Goal: Transaction & Acquisition: Purchase product/service

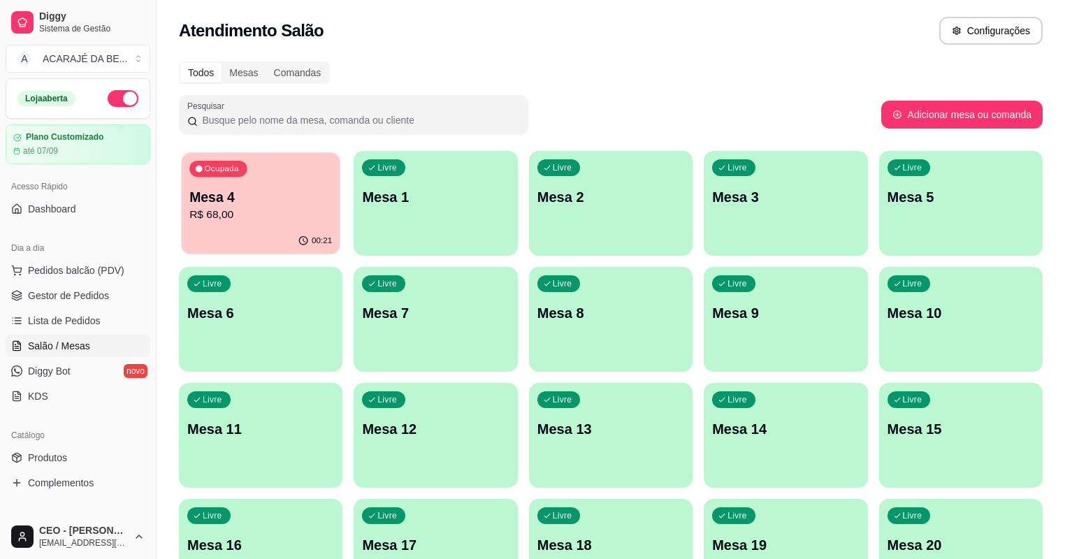
click at [273, 217] on p "R$ 68,00" at bounding box center [260, 215] width 143 height 16
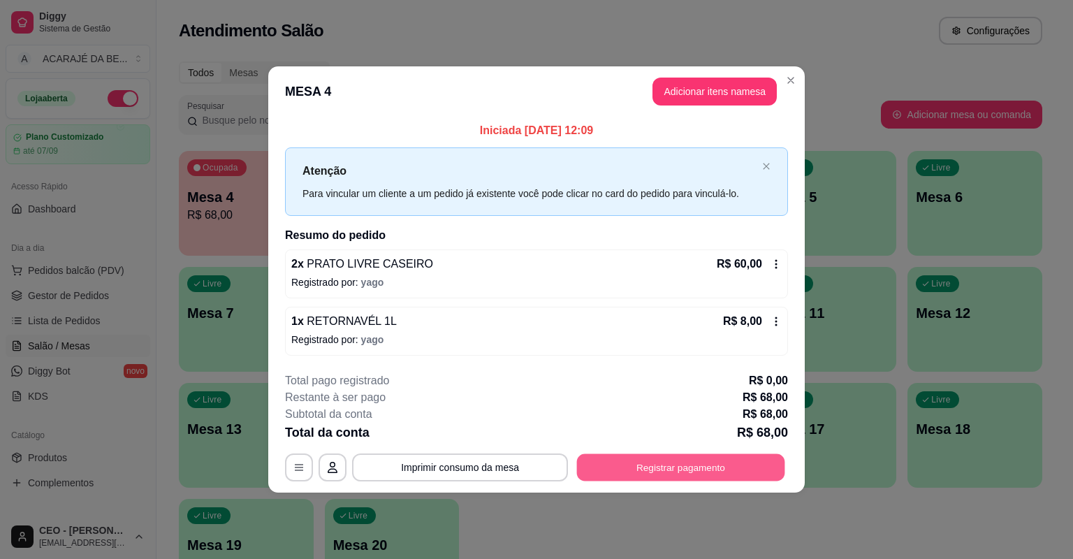
click at [655, 461] on button "Registrar pagamento" at bounding box center [681, 467] width 208 height 27
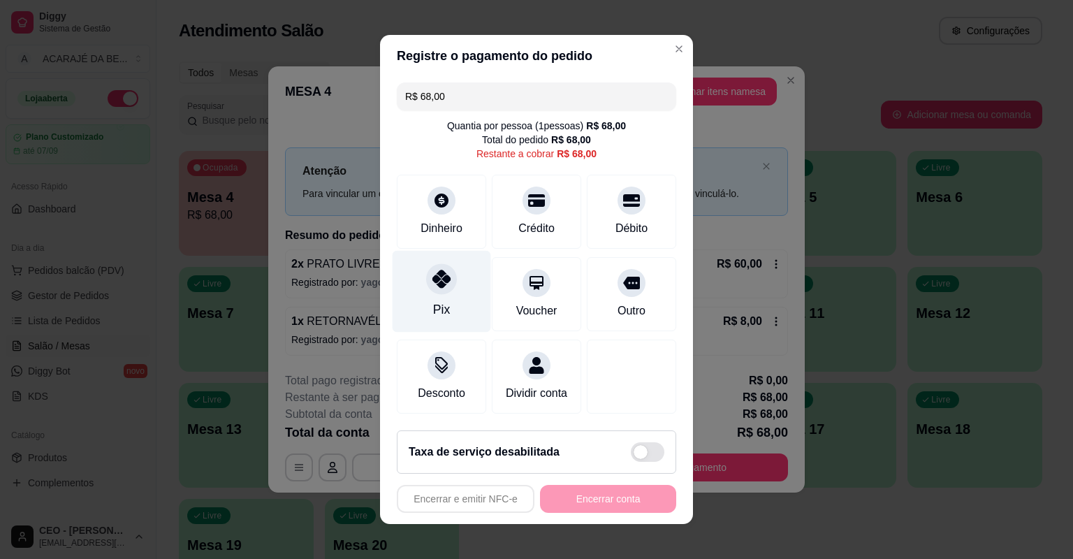
click at [428, 300] on div "Pix" at bounding box center [442, 292] width 99 height 82
click at [427, 307] on div "Pix" at bounding box center [442, 292] width 99 height 82
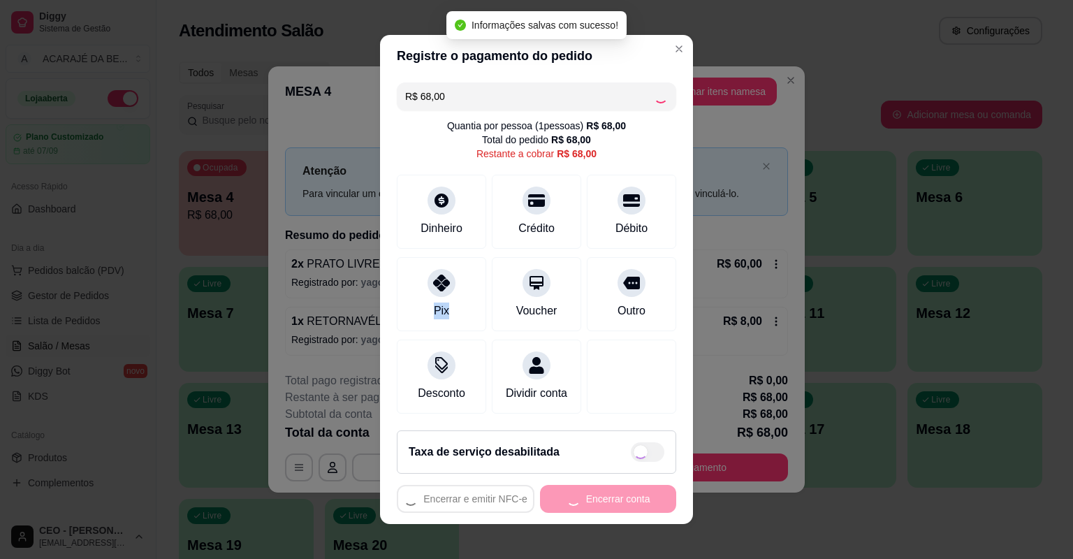
type input "R$ 0,00"
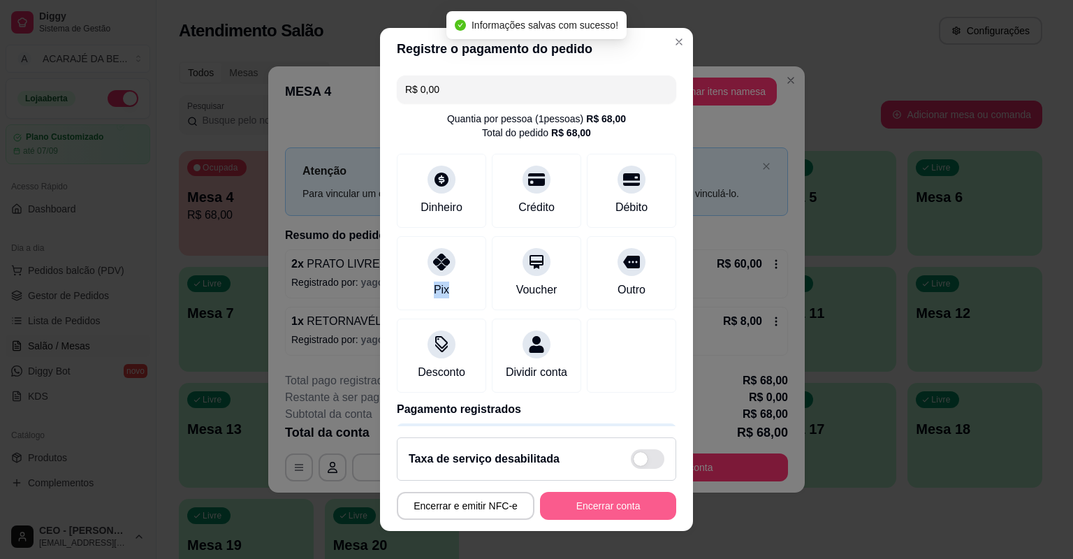
click at [641, 503] on button "Encerrar conta" at bounding box center [608, 506] width 136 height 28
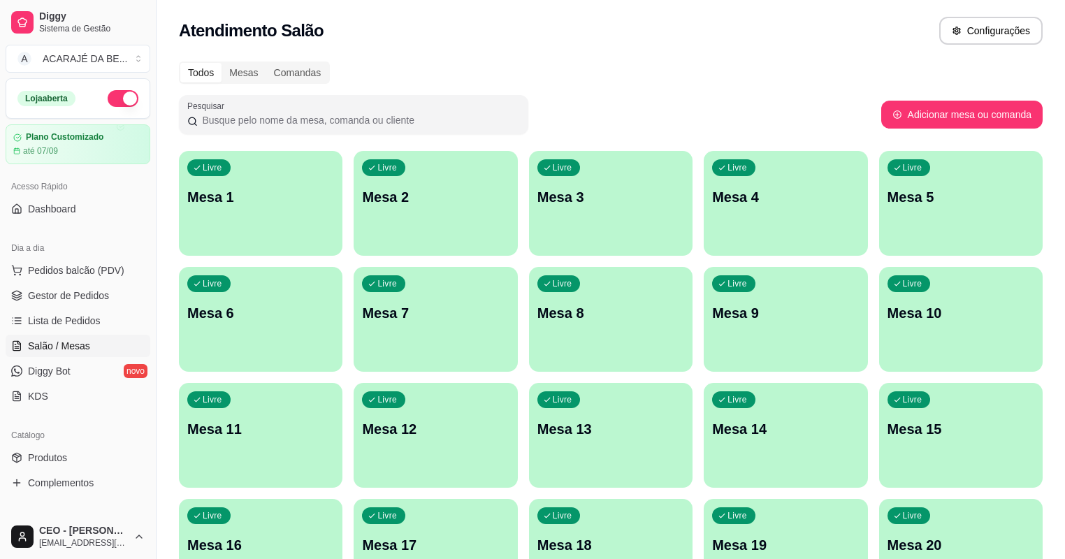
click at [78, 342] on span "Salão / Mesas" at bounding box center [59, 346] width 62 height 14
click at [50, 311] on link "Lista de Pedidos" at bounding box center [78, 321] width 145 height 22
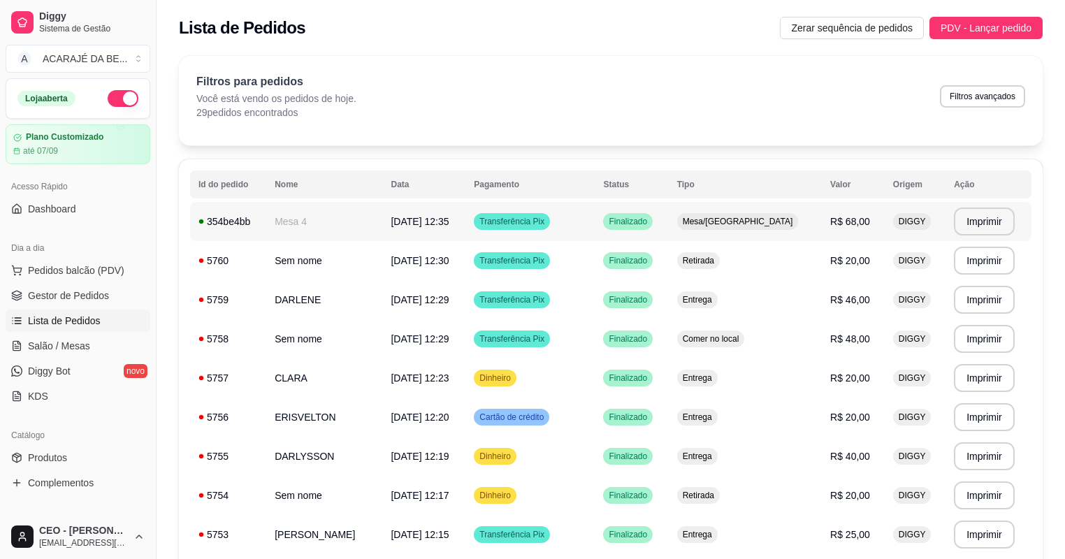
click at [465, 226] on td "[DATE] 12:35" at bounding box center [423, 221] width 83 height 39
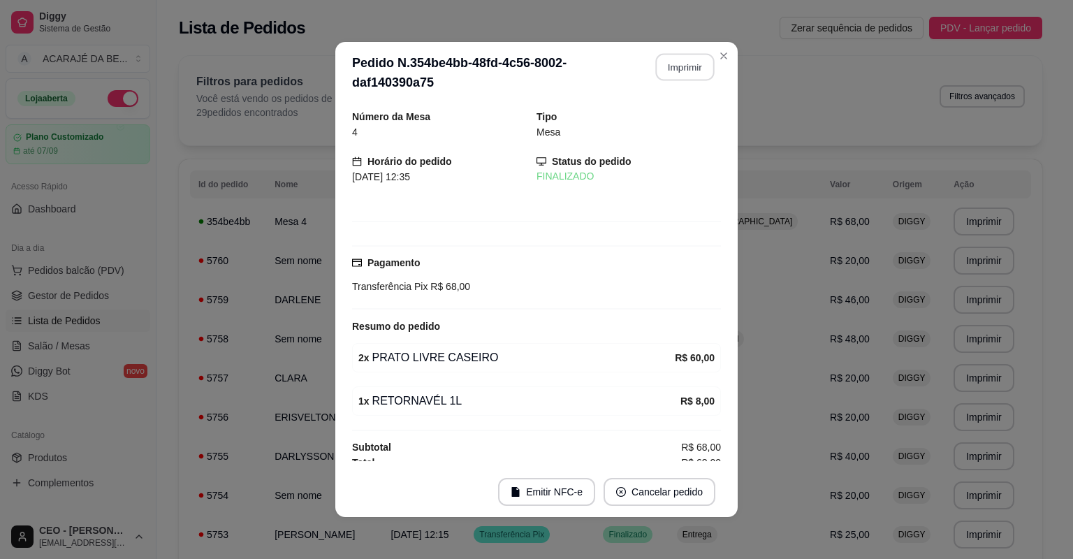
click at [683, 70] on button "Imprimir" at bounding box center [685, 67] width 59 height 27
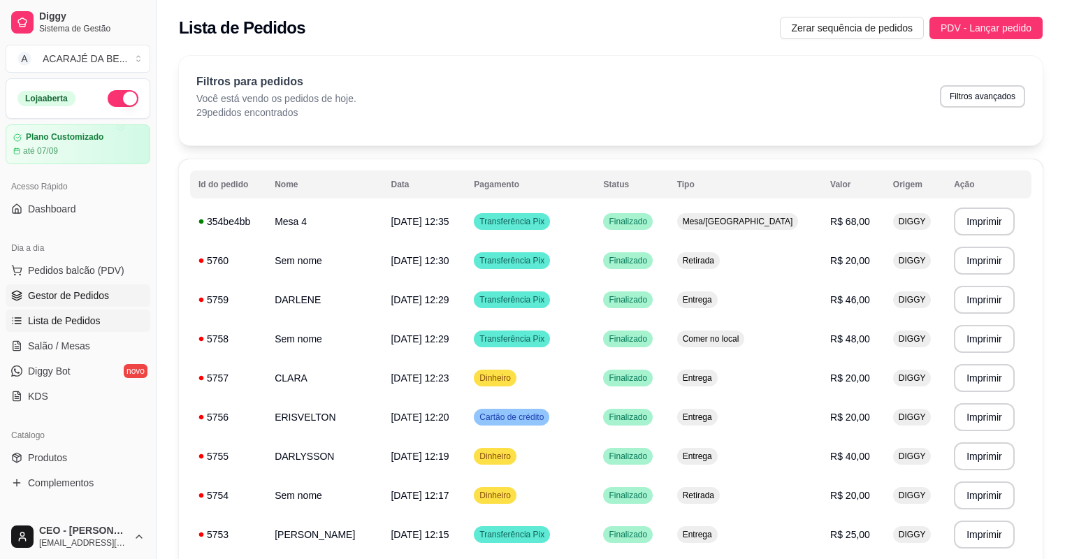
click at [87, 291] on span "Gestor de Pedidos" at bounding box center [68, 296] width 81 height 14
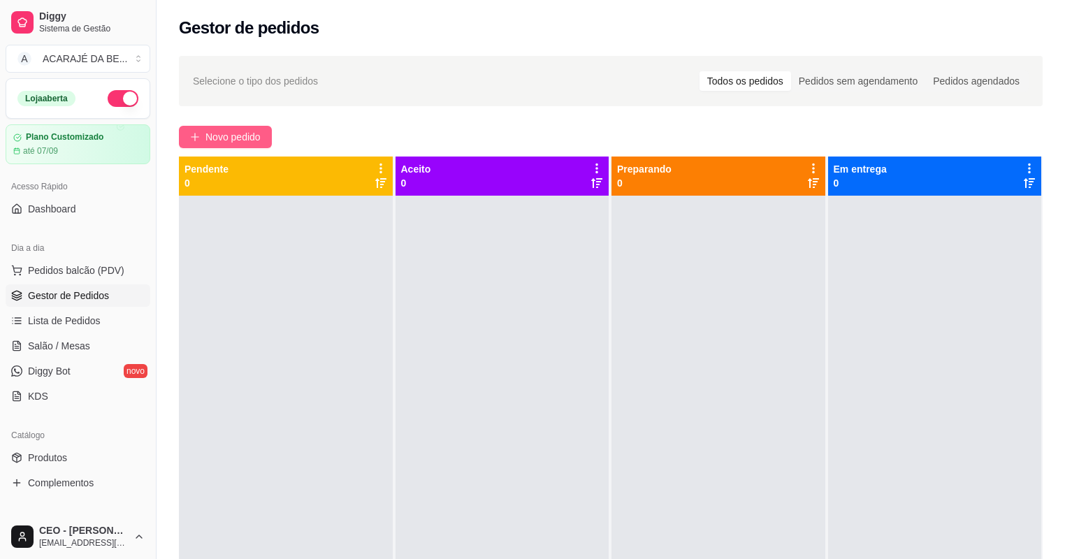
click at [246, 140] on span "Novo pedido" at bounding box center [232, 136] width 55 height 15
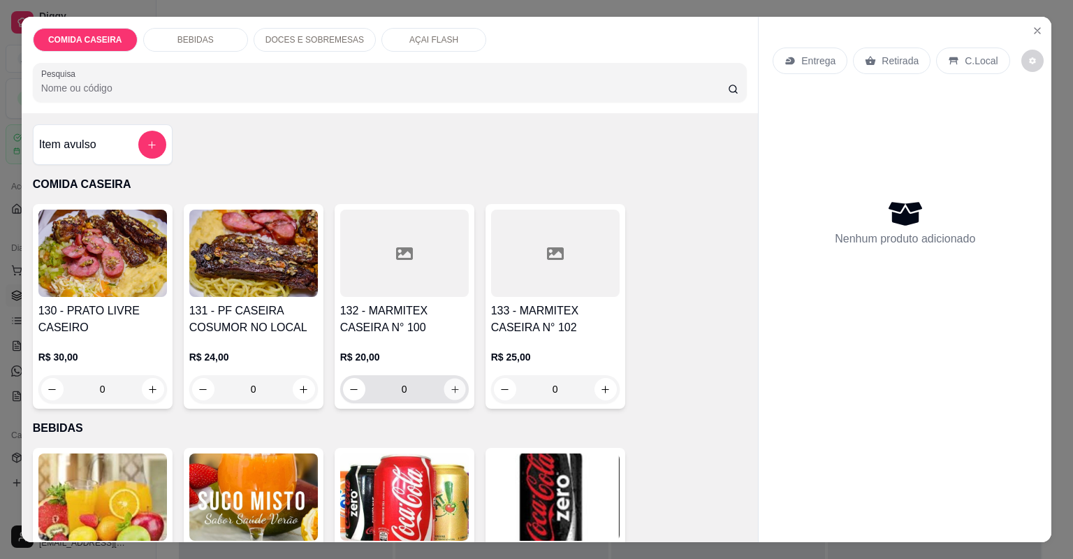
click at [455, 391] on icon "increase-product-quantity" at bounding box center [454, 389] width 10 height 10
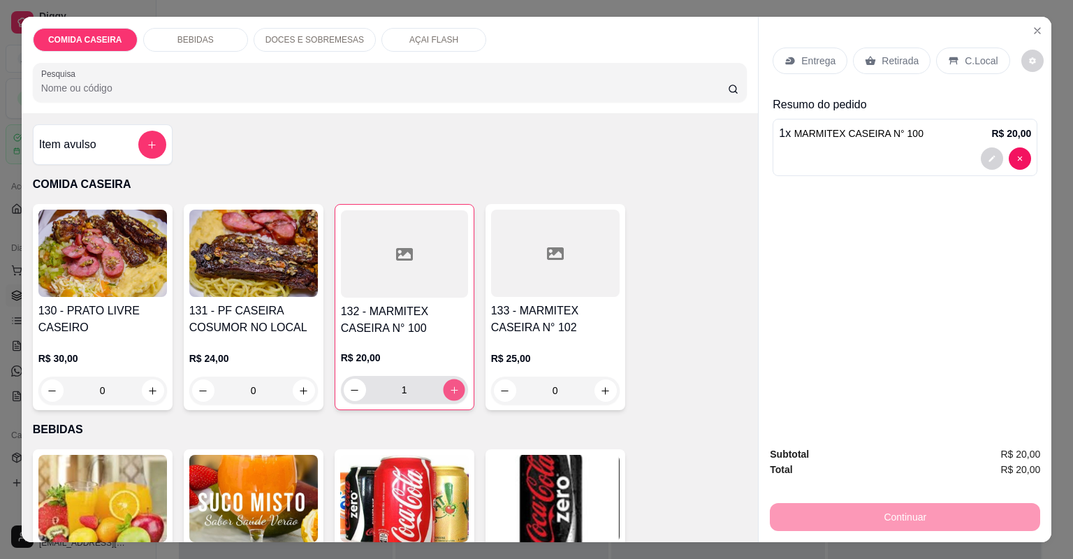
click at [455, 391] on icon "increase-product-quantity" at bounding box center [454, 390] width 10 height 10
click at [349, 400] on button "decrease-product-quantity" at bounding box center [355, 390] width 22 height 22
type input "3"
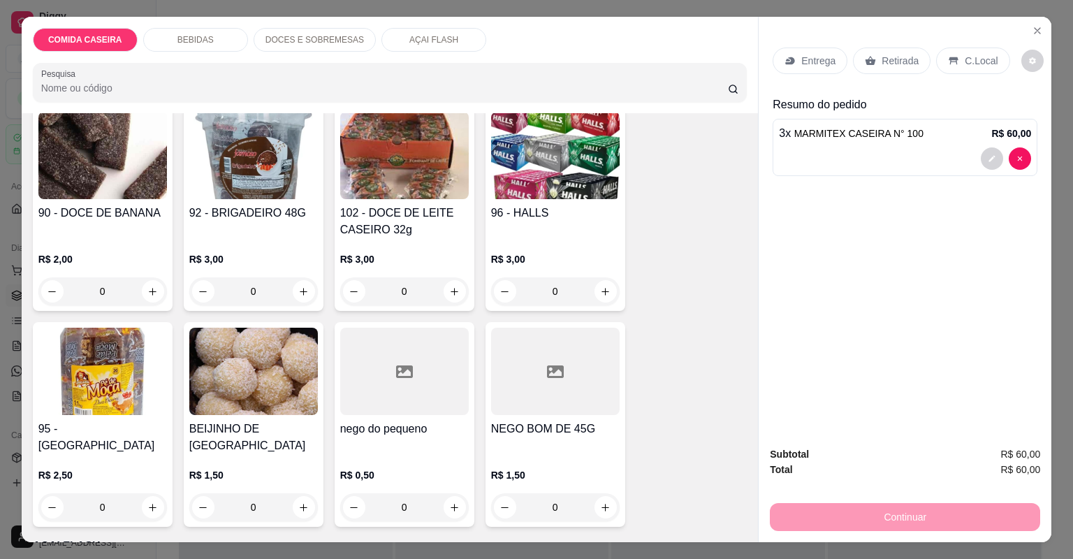
scroll to position [1621, 0]
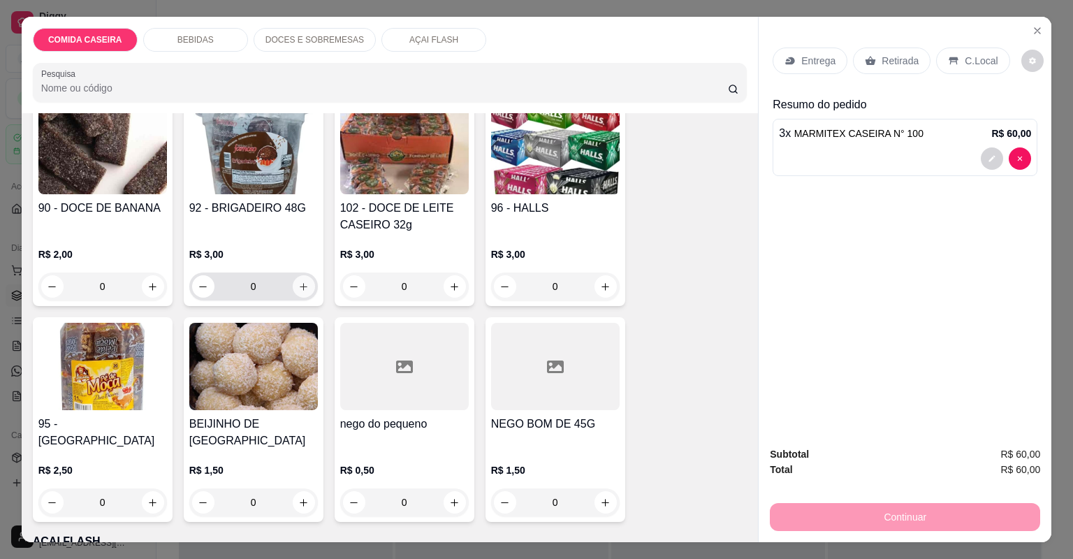
click at [298, 291] on icon "increase-product-quantity" at bounding box center [303, 287] width 10 height 10
type input "1"
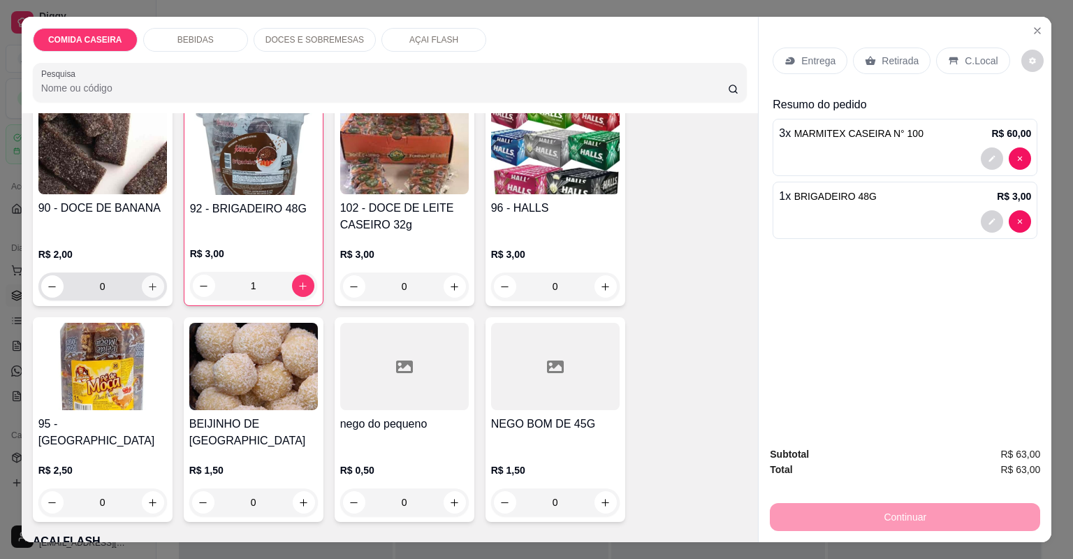
click at [151, 292] on button "increase-product-quantity" at bounding box center [153, 286] width 22 height 22
type input "1"
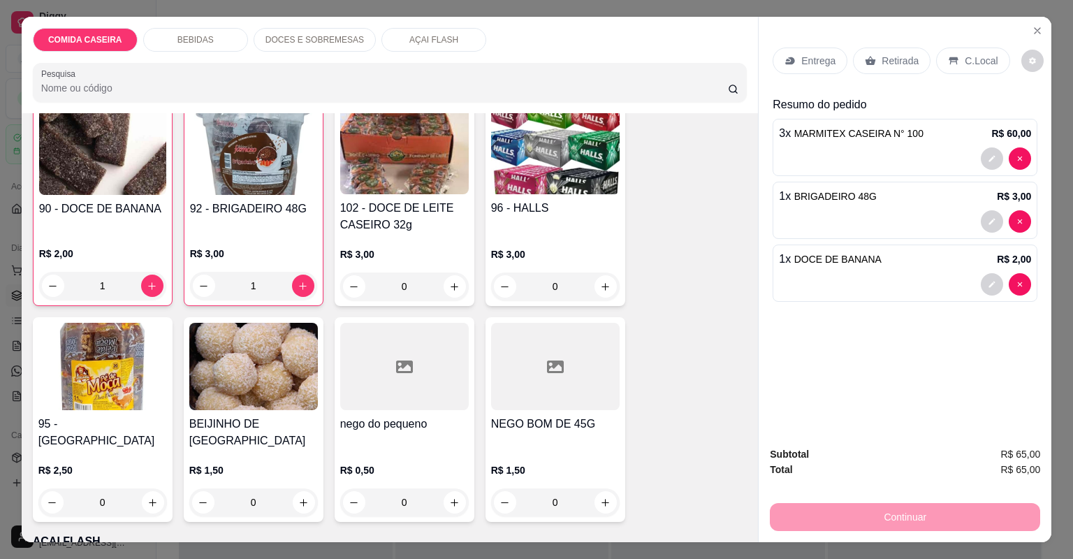
click at [902, 56] on p "Retirada" at bounding box center [900, 61] width 37 height 14
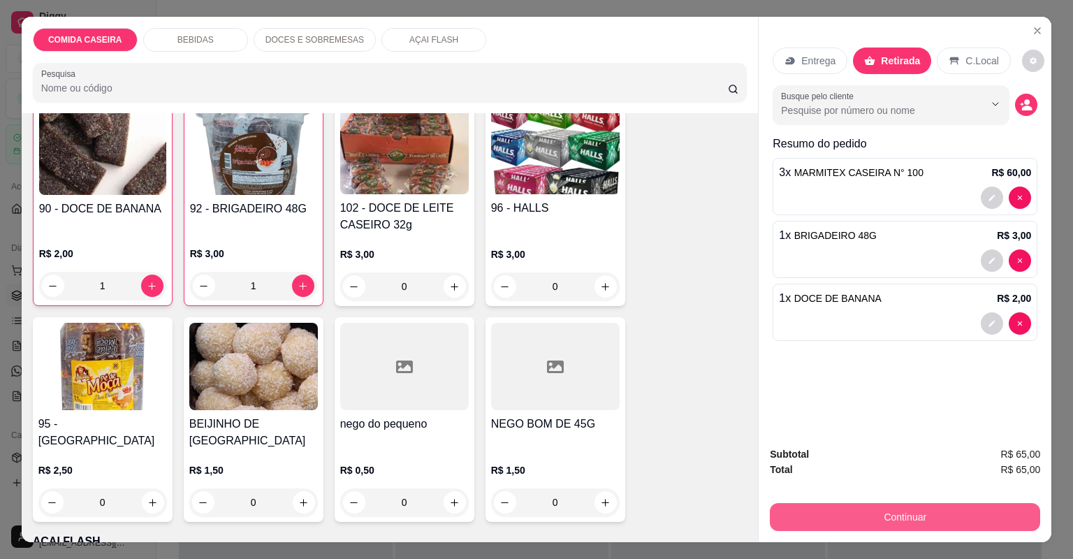
click at [928, 514] on button "Continuar" at bounding box center [905, 517] width 270 height 28
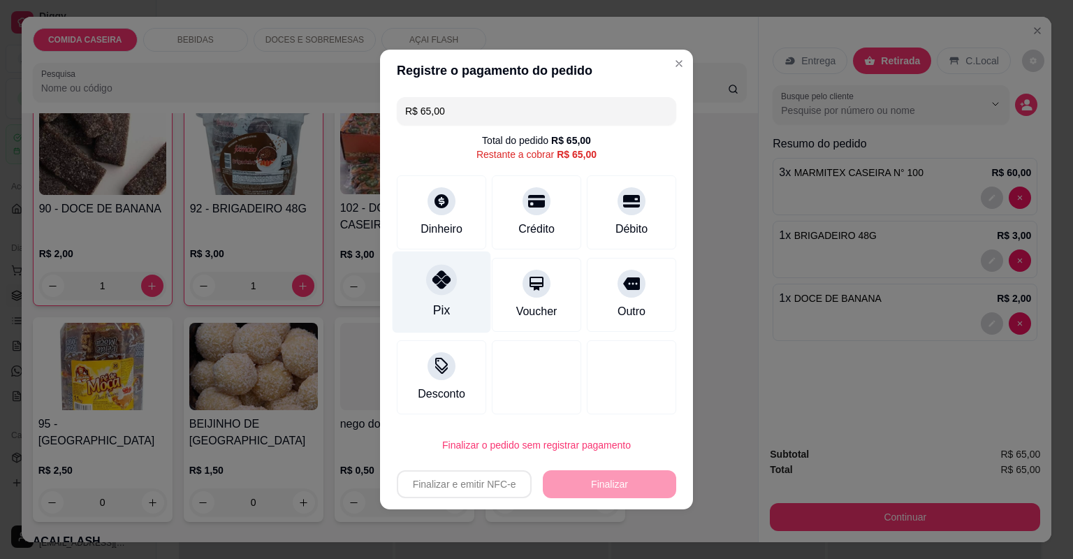
click at [464, 302] on div "Pix" at bounding box center [442, 293] width 99 height 82
type input "R$ 0,00"
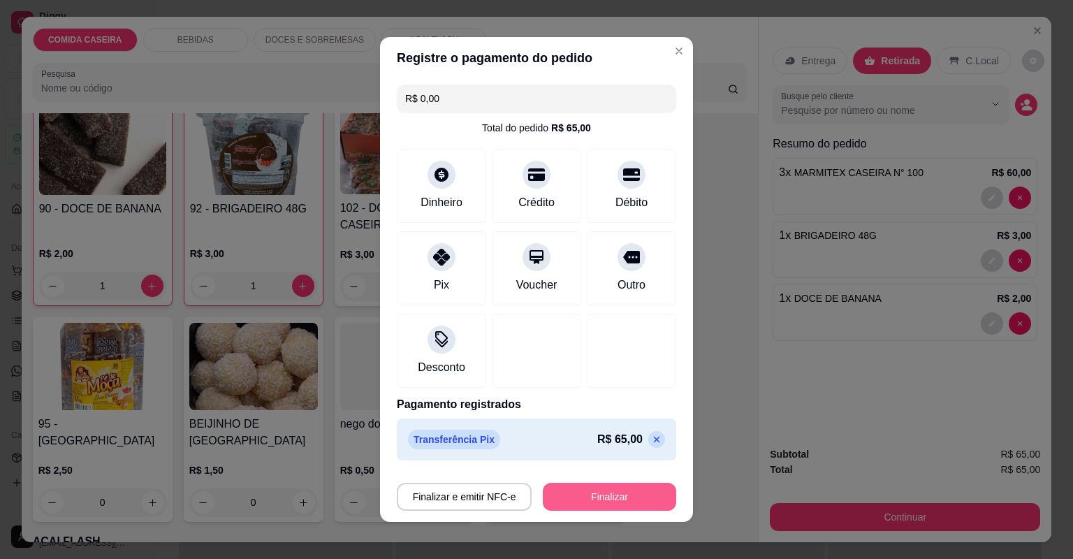
click at [640, 489] on button "Finalizar" at bounding box center [609, 497] width 133 height 28
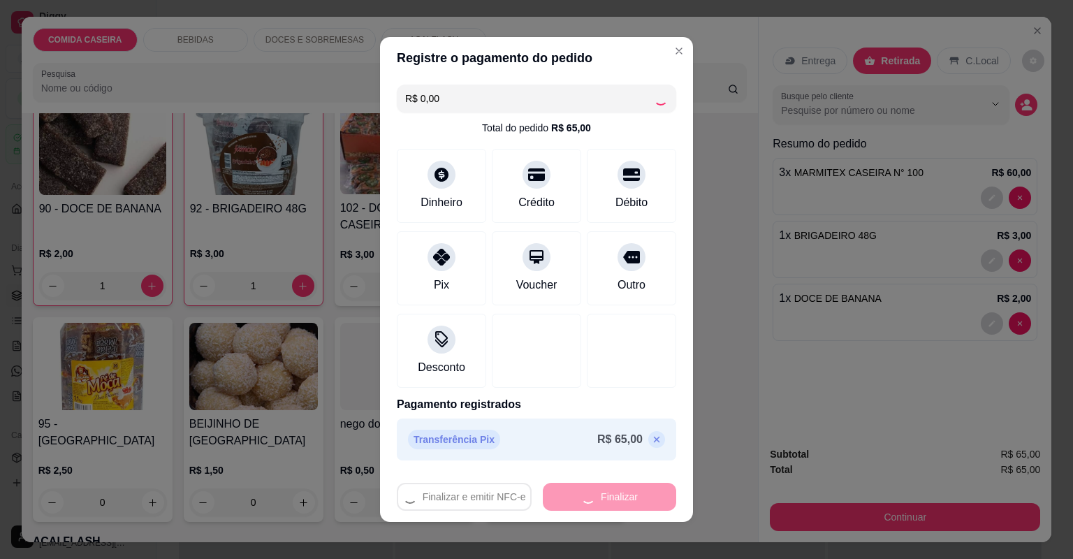
type input "0"
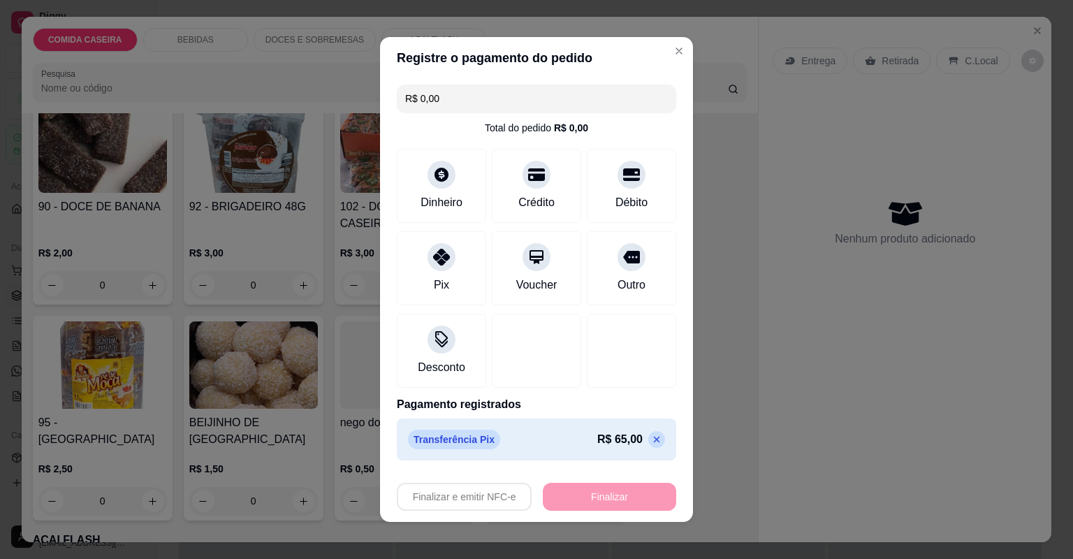
type input "-R$ 65,00"
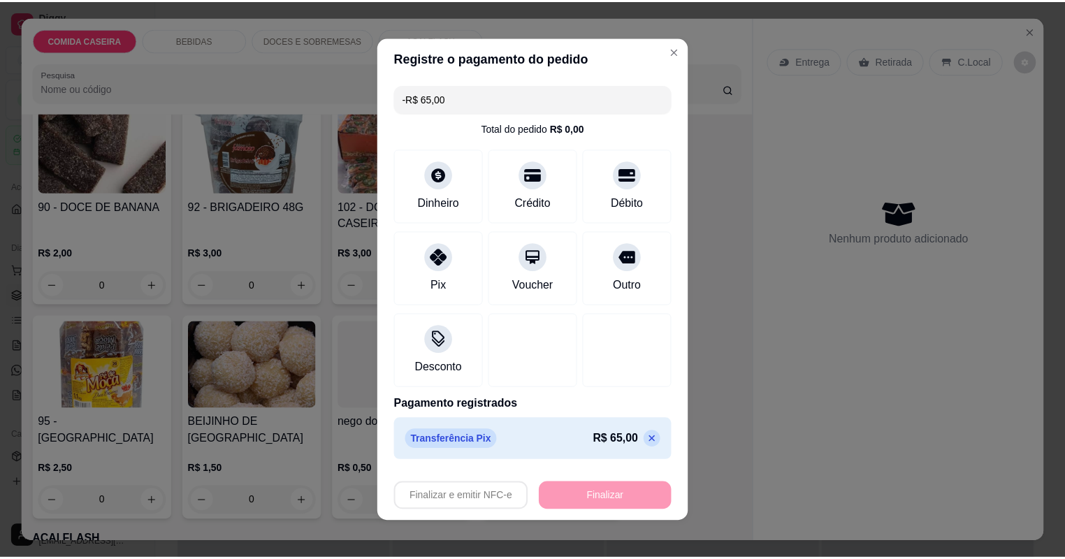
scroll to position [1620, 0]
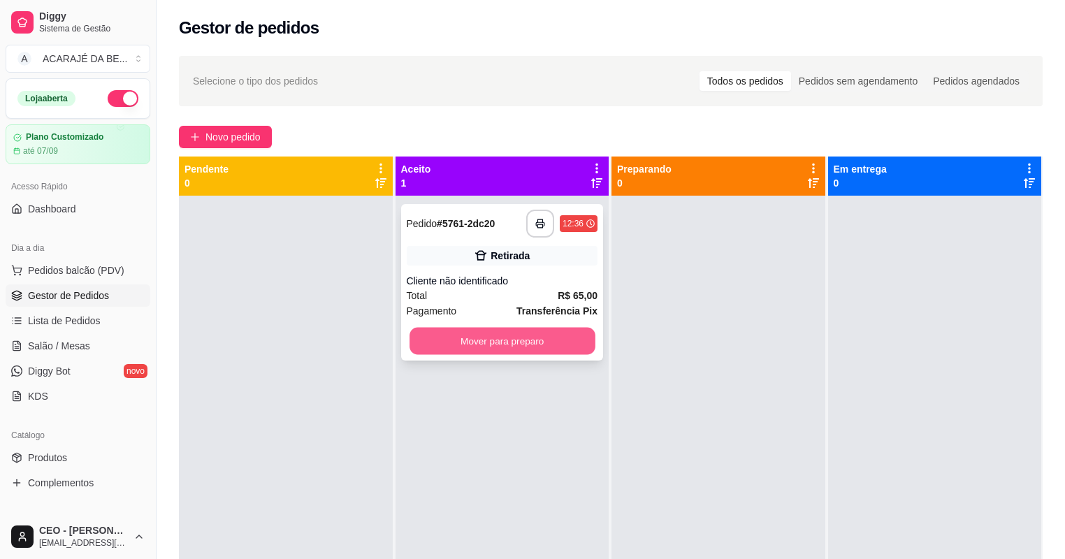
click at [565, 347] on button "Mover para preparo" at bounding box center [502, 341] width 185 height 27
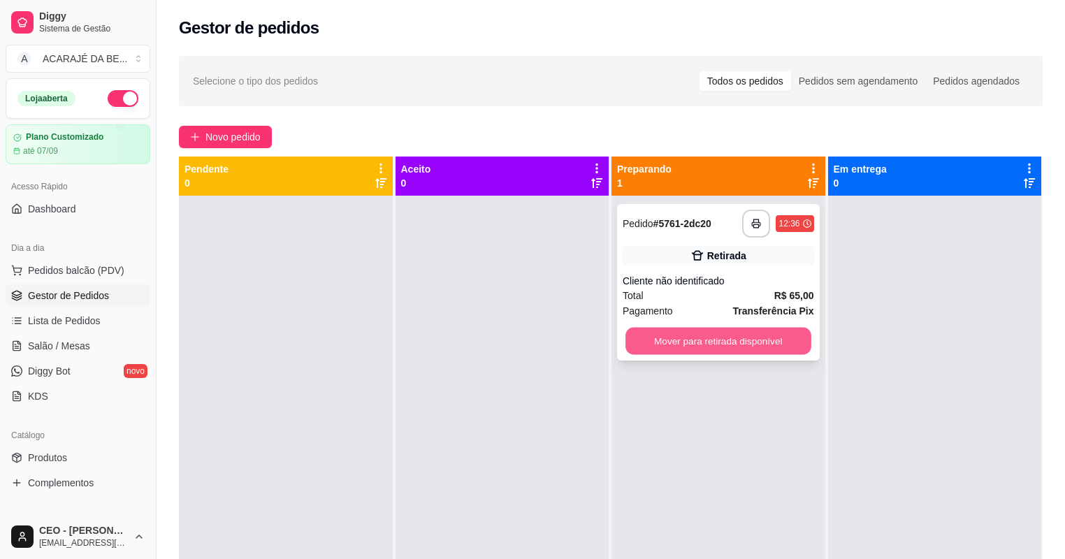
click at [735, 341] on button "Mover para retirada disponível" at bounding box center [717, 341] width 185 height 27
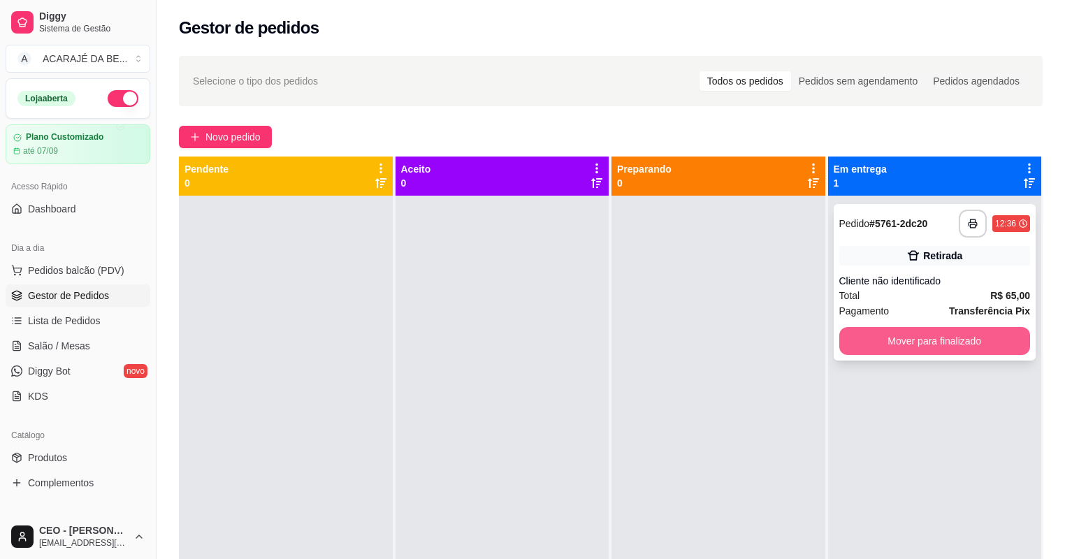
click at [908, 340] on button "Mover para finalizado" at bounding box center [934, 341] width 191 height 28
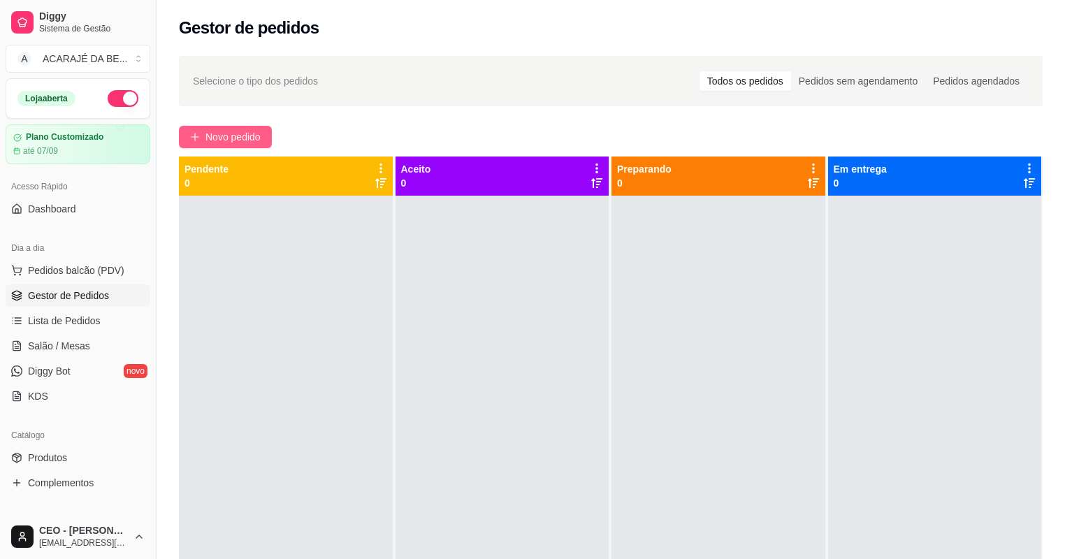
click at [246, 133] on span "Novo pedido" at bounding box center [232, 136] width 55 height 15
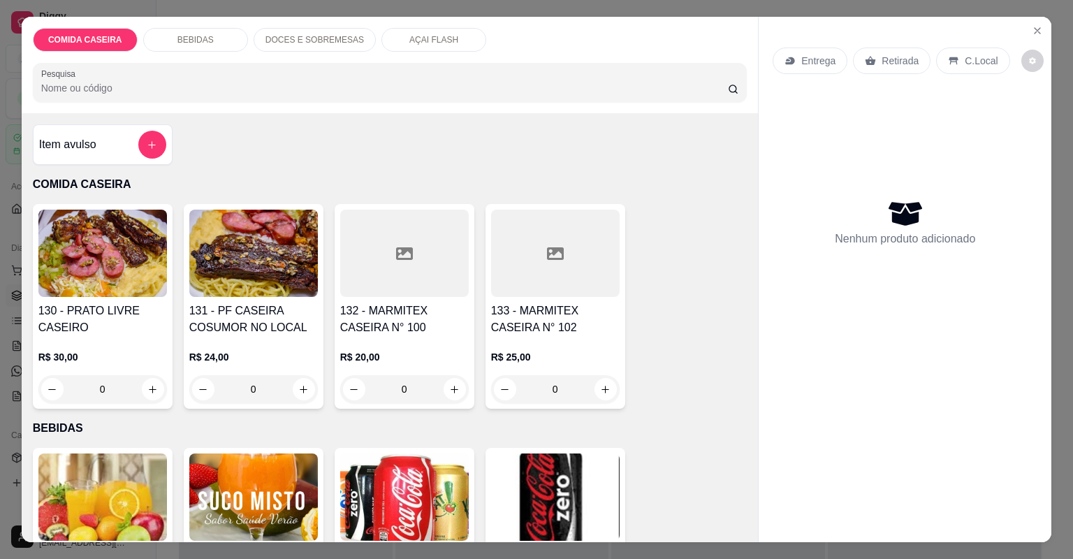
click at [556, 288] on div at bounding box center [555, 253] width 129 height 87
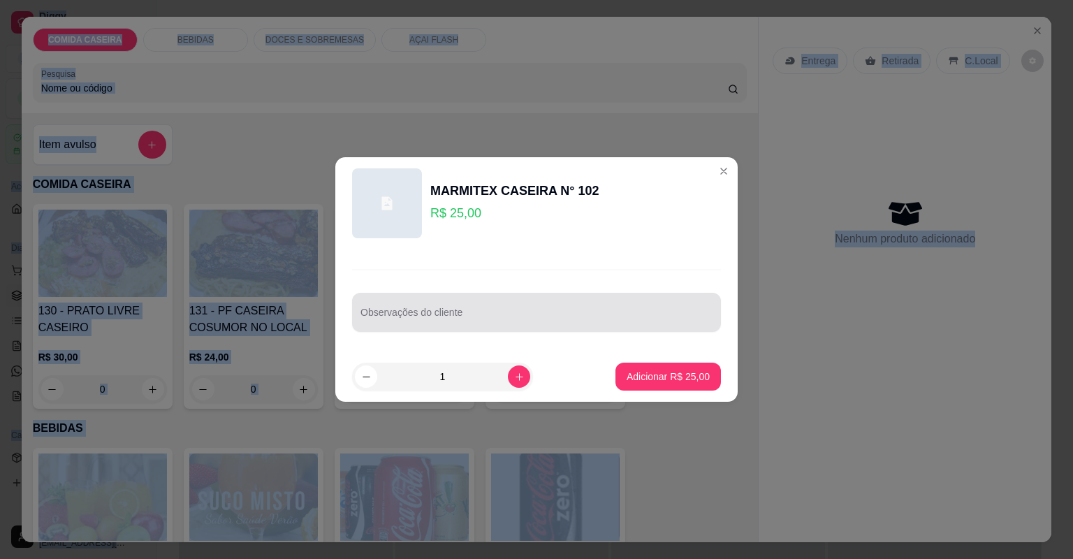
click at [554, 307] on div at bounding box center [537, 312] width 352 height 28
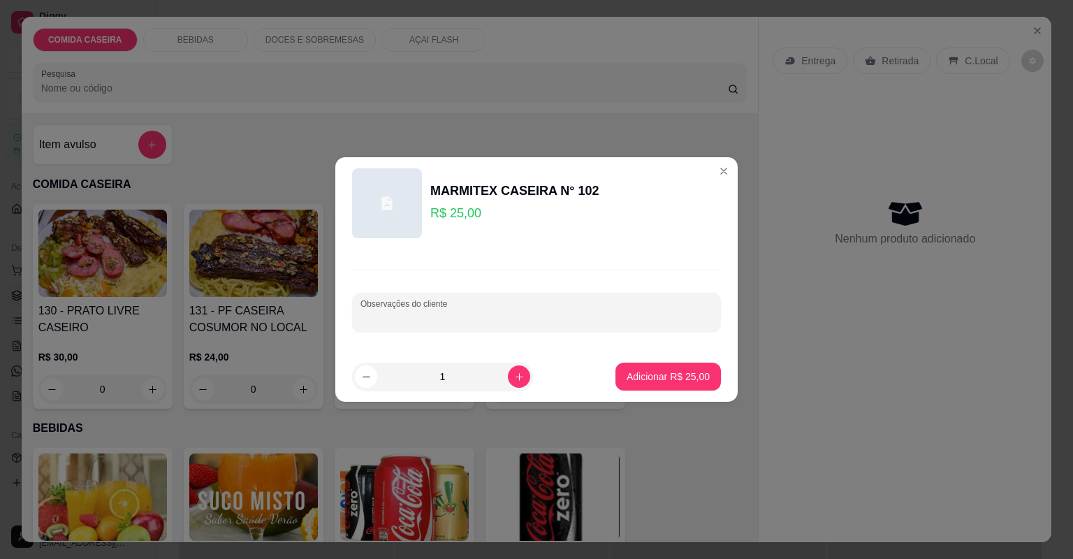
paste input "Arroz Purê de batata Vinagrete Peixe frito Feijão"
type input "Arroz Purê de batata Vinagrete Peixe frito Feijão"
click at [686, 372] on p "Adicionar R$ 25,00" at bounding box center [668, 376] width 81 height 13
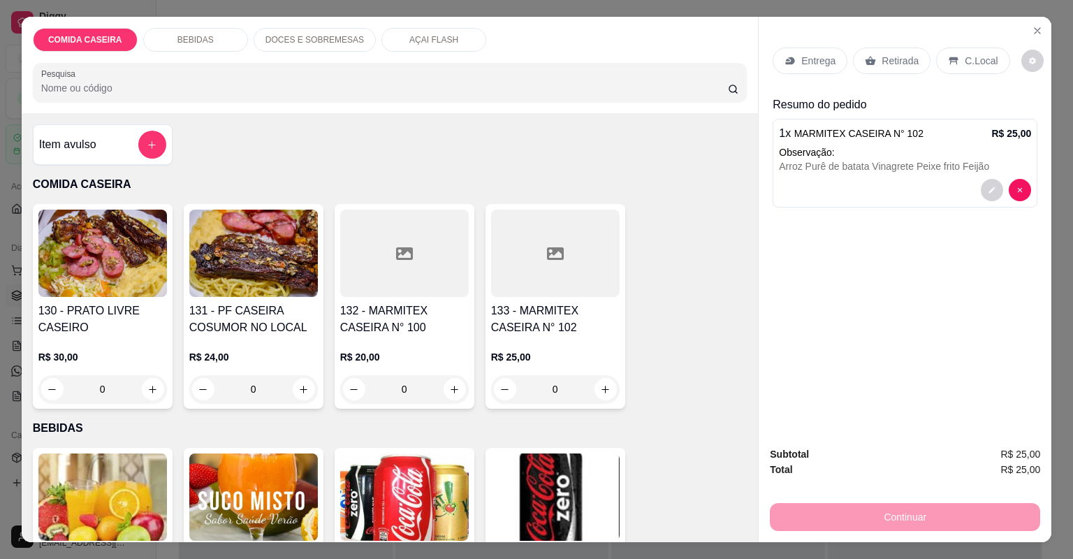
click at [816, 66] on p "Entrega" at bounding box center [819, 61] width 34 height 14
click at [827, 64] on p "Entrega" at bounding box center [819, 61] width 34 height 14
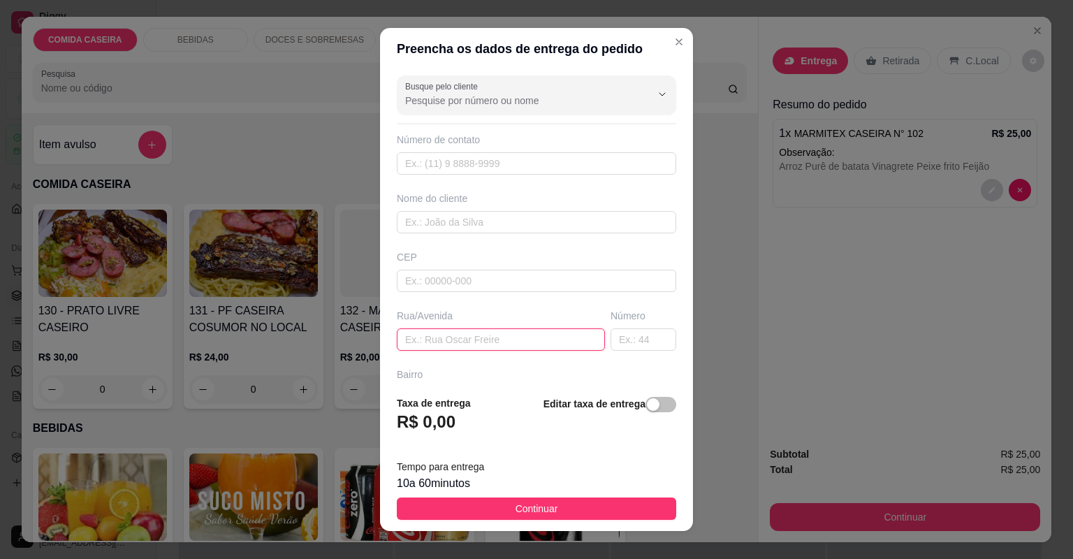
click at [533, 337] on input "text" at bounding box center [501, 339] width 208 height 22
paste input "Açaí expresso"
type input "Açaí expresso"
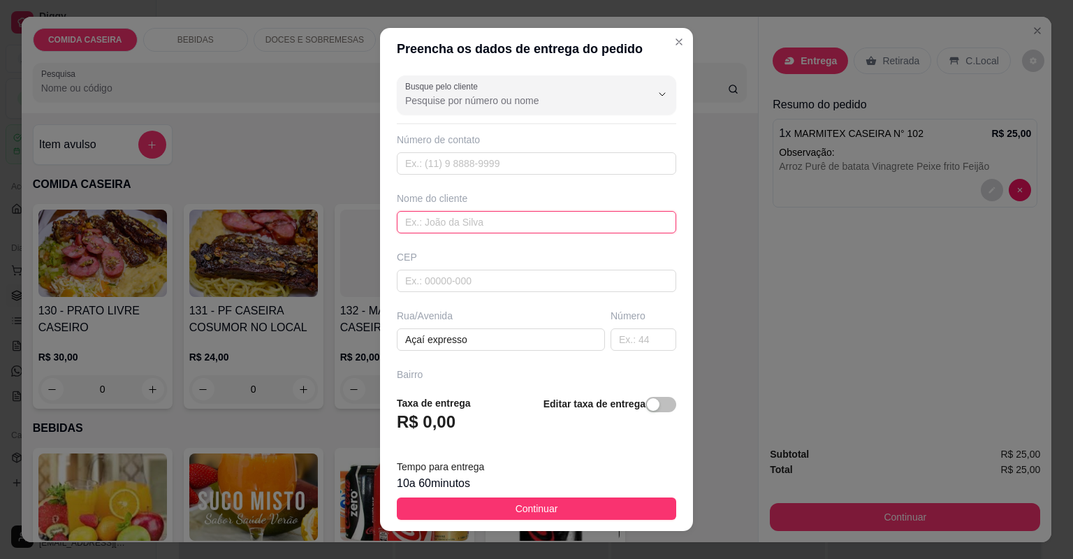
click at [452, 228] on input "text" at bounding box center [537, 222] width 280 height 22
type input "CRIS"
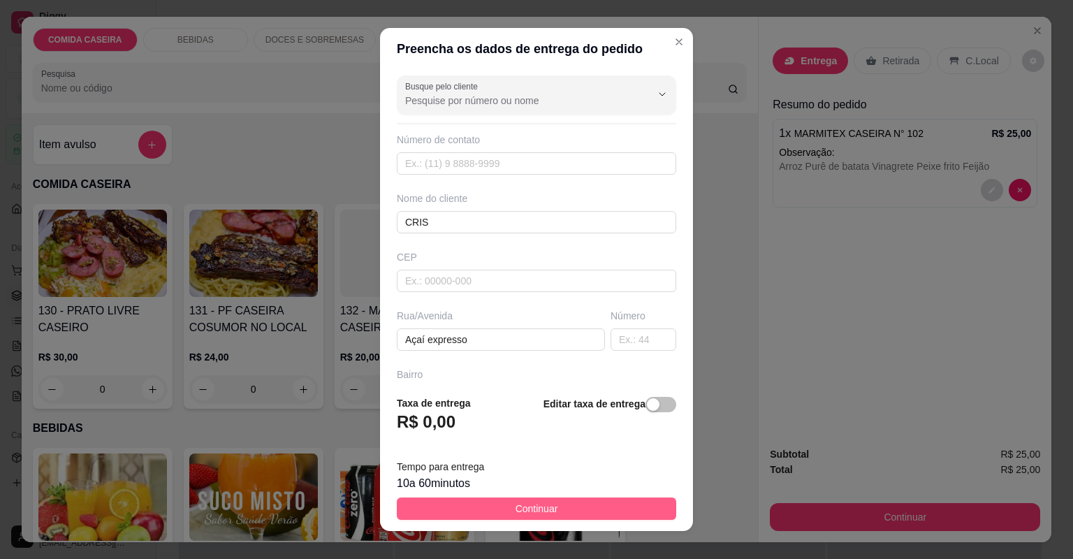
click at [570, 509] on button "Continuar" at bounding box center [537, 509] width 280 height 22
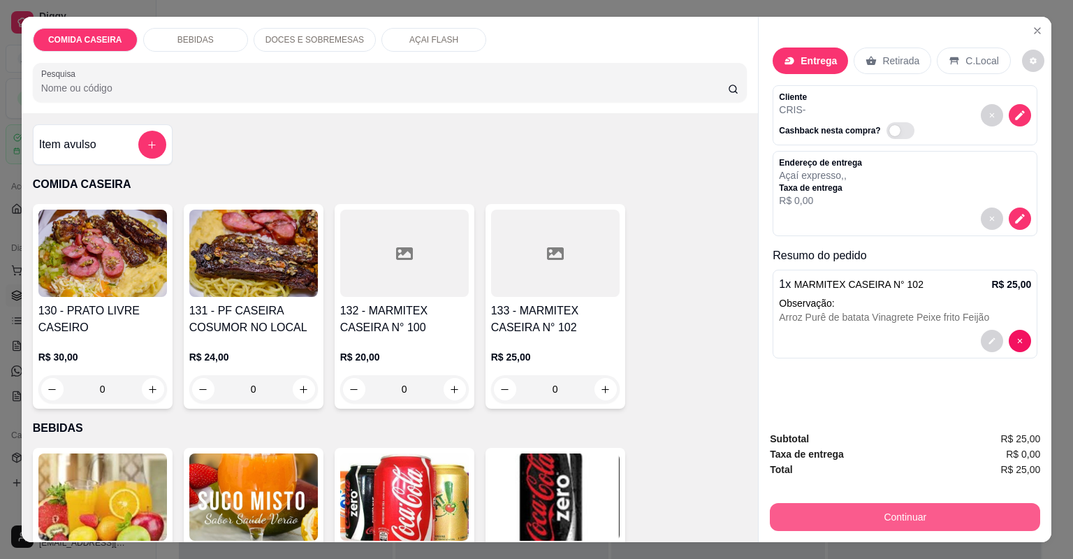
click at [839, 507] on button "Continuar" at bounding box center [905, 517] width 270 height 28
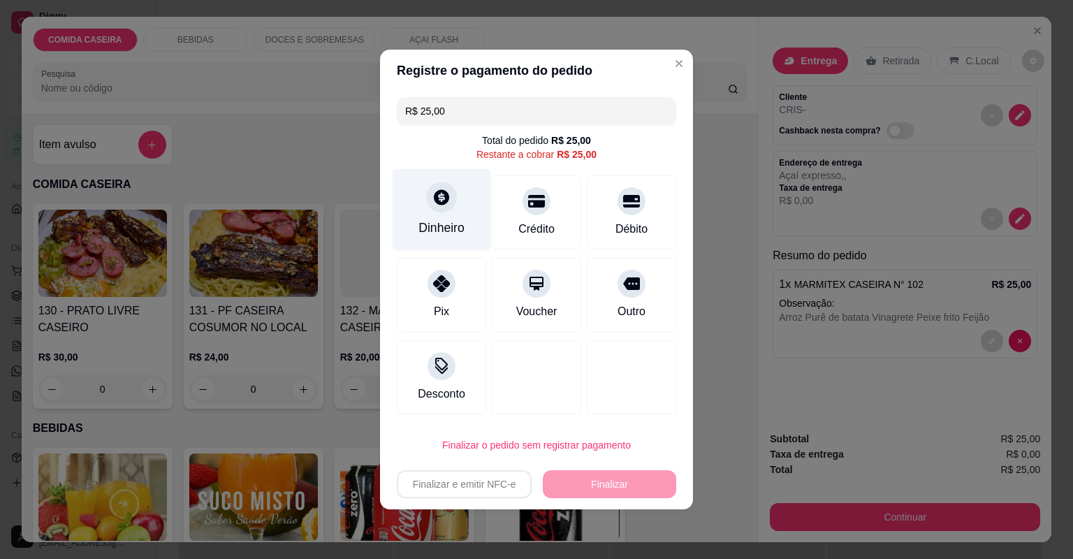
click at [446, 203] on icon at bounding box center [442, 197] width 18 height 18
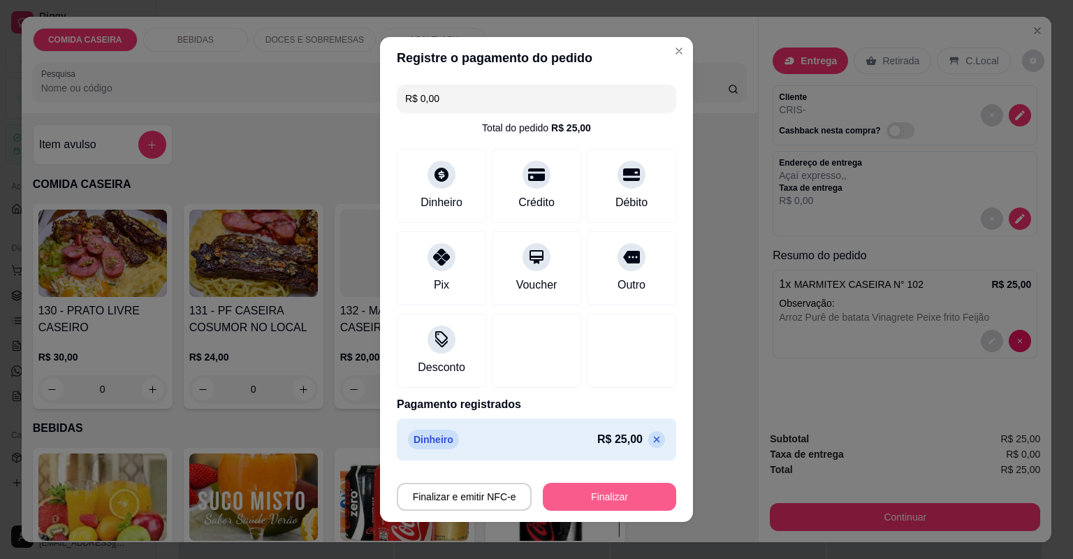
click at [616, 498] on button "Finalizar" at bounding box center [609, 497] width 133 height 28
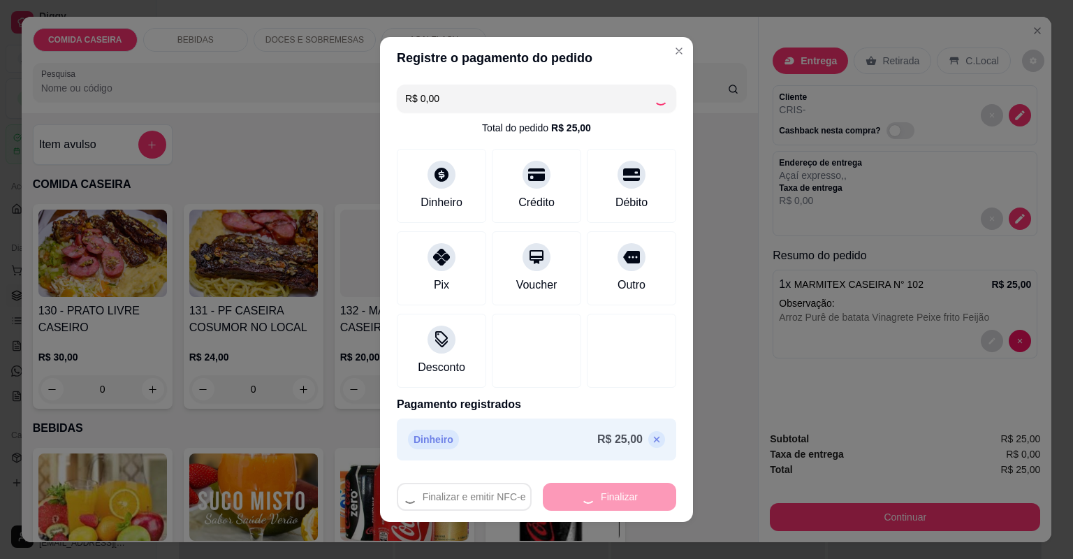
click at [616, 498] on div "Finalizar e emitir NFC-e Finalizar" at bounding box center [537, 497] width 280 height 28
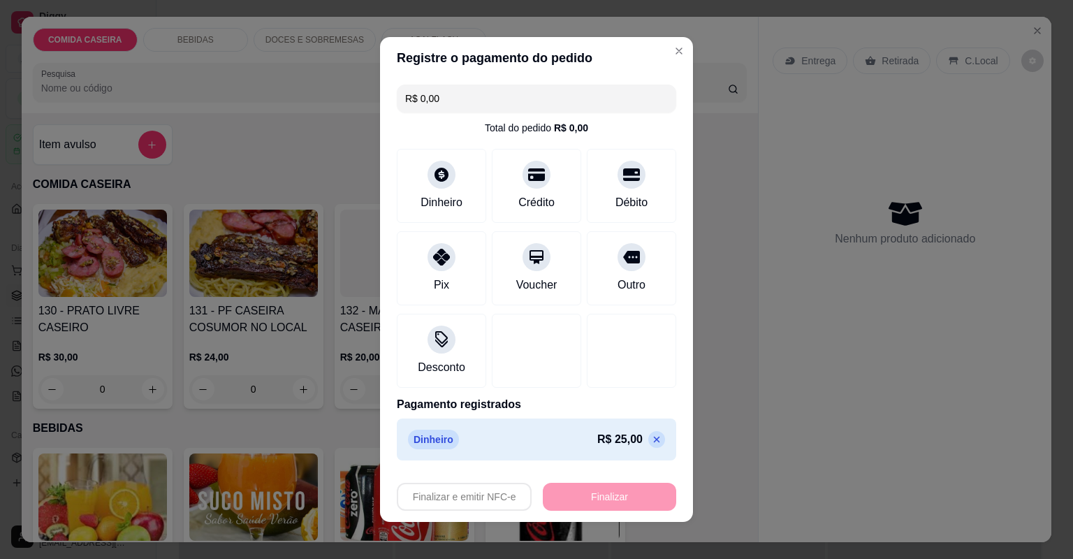
type input "-R$ 25,00"
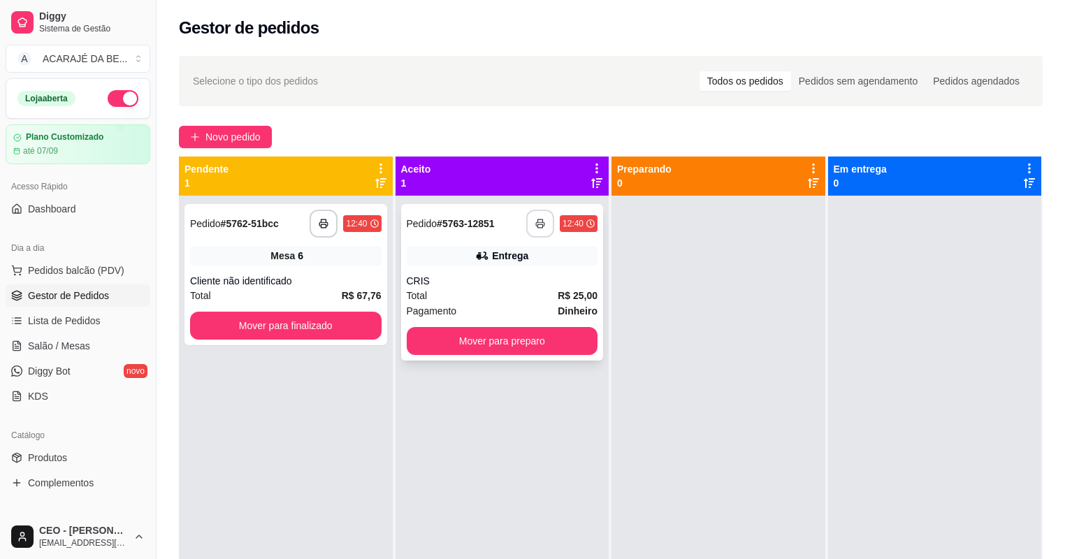
click at [543, 222] on button "button" at bounding box center [540, 224] width 28 height 28
click at [500, 340] on button "Mover para preparo" at bounding box center [502, 341] width 185 height 27
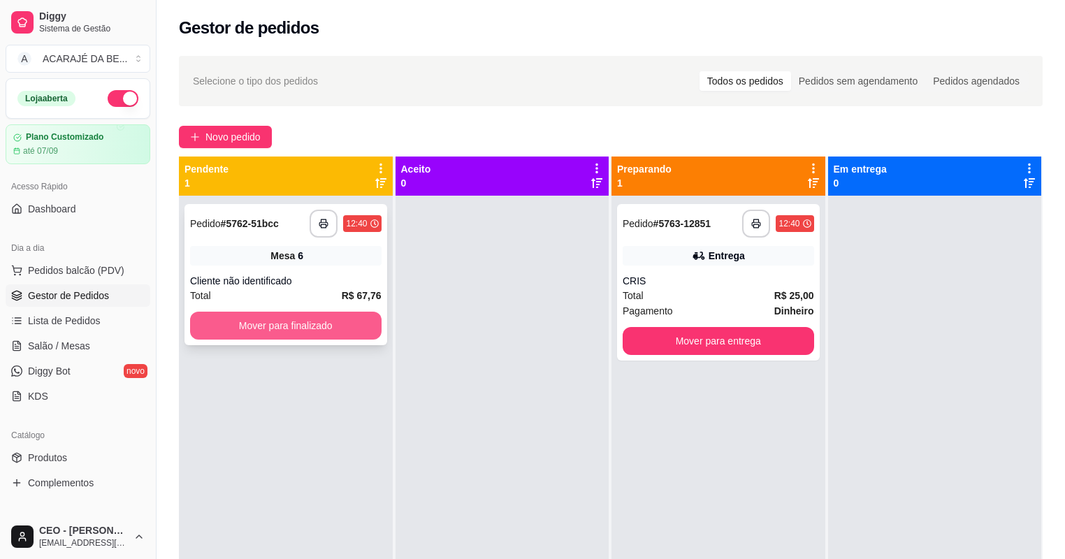
click at [352, 324] on button "Mover para finalizado" at bounding box center [285, 326] width 191 height 28
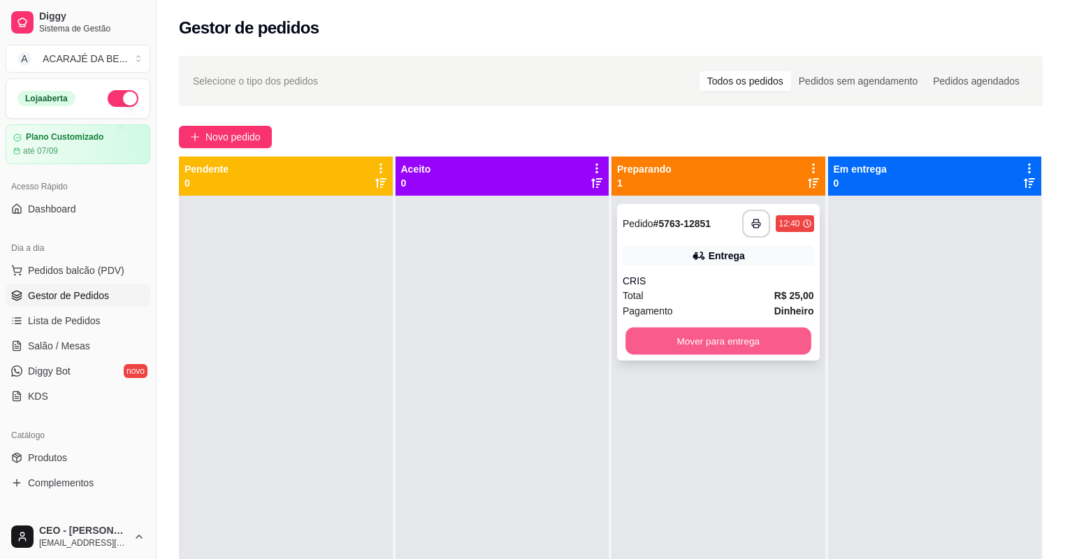
click at [637, 342] on button "Mover para entrega" at bounding box center [717, 341] width 185 height 27
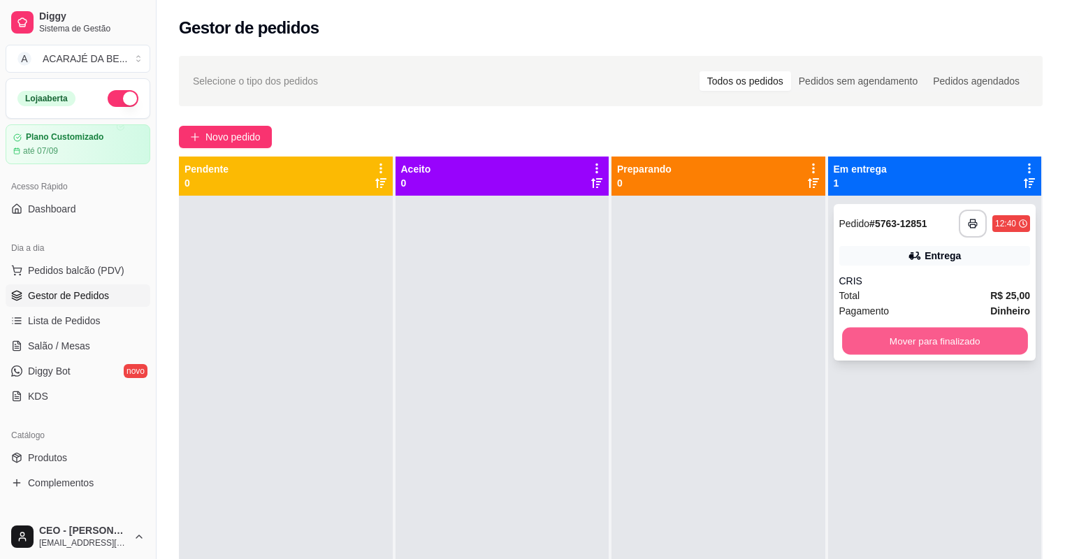
click at [896, 344] on button "Mover para finalizado" at bounding box center [934, 341] width 185 height 27
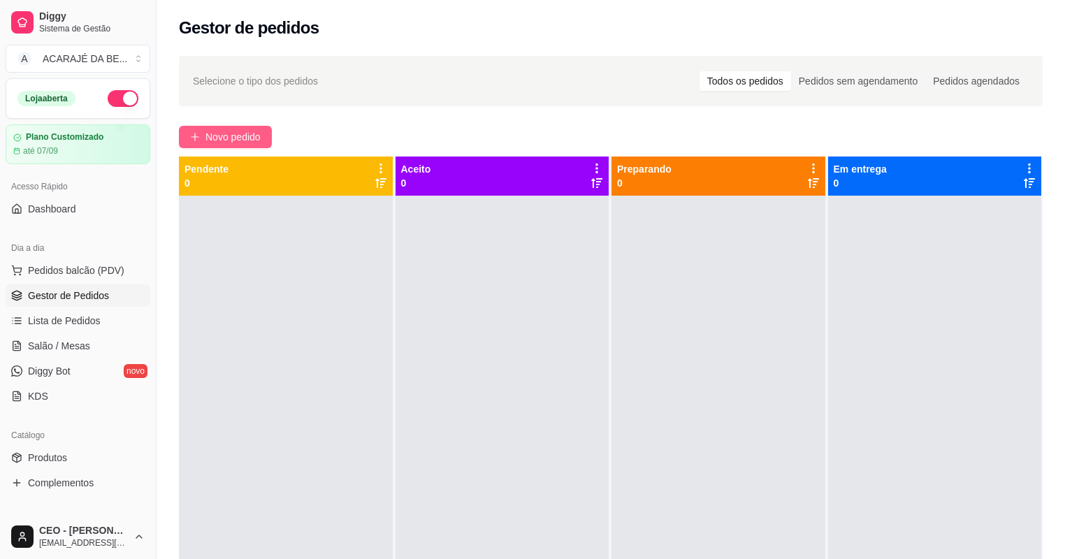
click at [260, 132] on span "Novo pedido" at bounding box center [232, 136] width 55 height 15
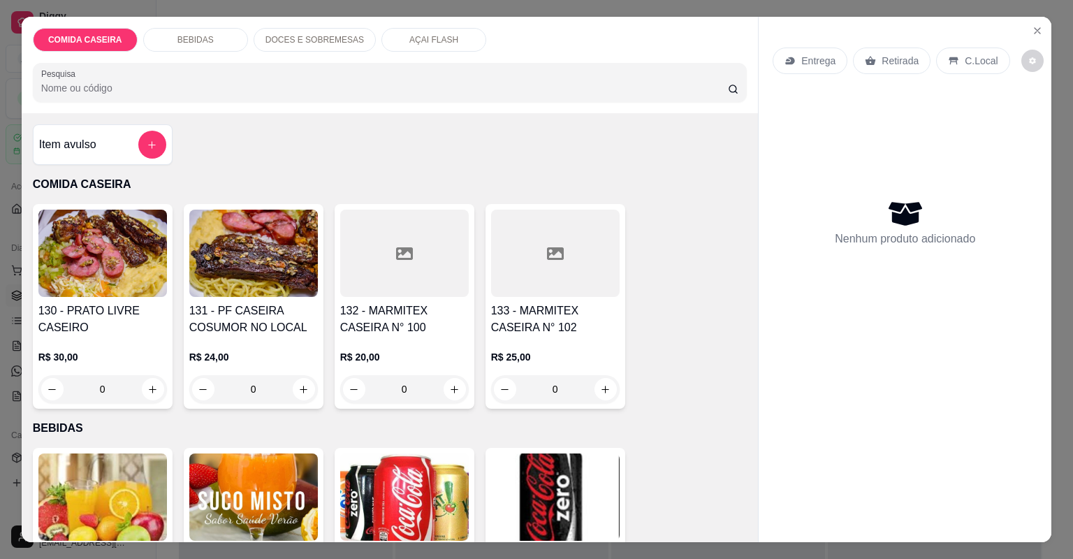
click at [535, 257] on div at bounding box center [555, 253] width 129 height 87
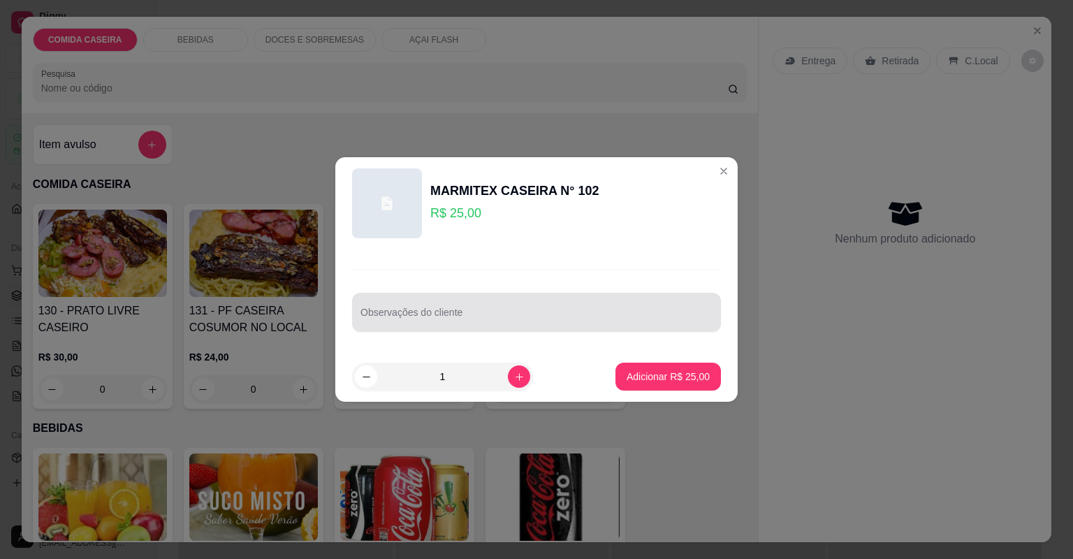
click at [553, 312] on input "Observações do cliente" at bounding box center [537, 318] width 352 height 14
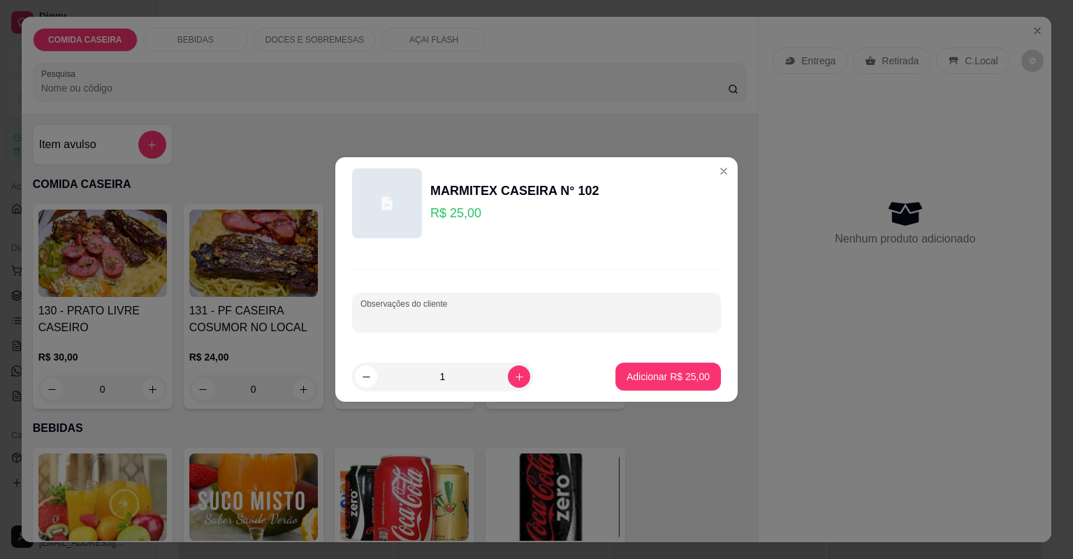
paste input "Feijão tropeiro, arroz, farofa de cenoura, purê de batata, peixe frito e alcatra"
type input "Feijão tropeiro, arroz, farofa de cenoura, purê de batata, peixe frito e alcatra"
drag, startPoint x: 662, startPoint y: 358, endPoint x: 662, endPoint y: 390, distance: 31.5
click at [660, 383] on footer "1 Adicionar R$ 25,00" at bounding box center [536, 377] width 403 height 50
click at [670, 378] on p "Adicionar R$ 25,00" at bounding box center [668, 377] width 83 height 14
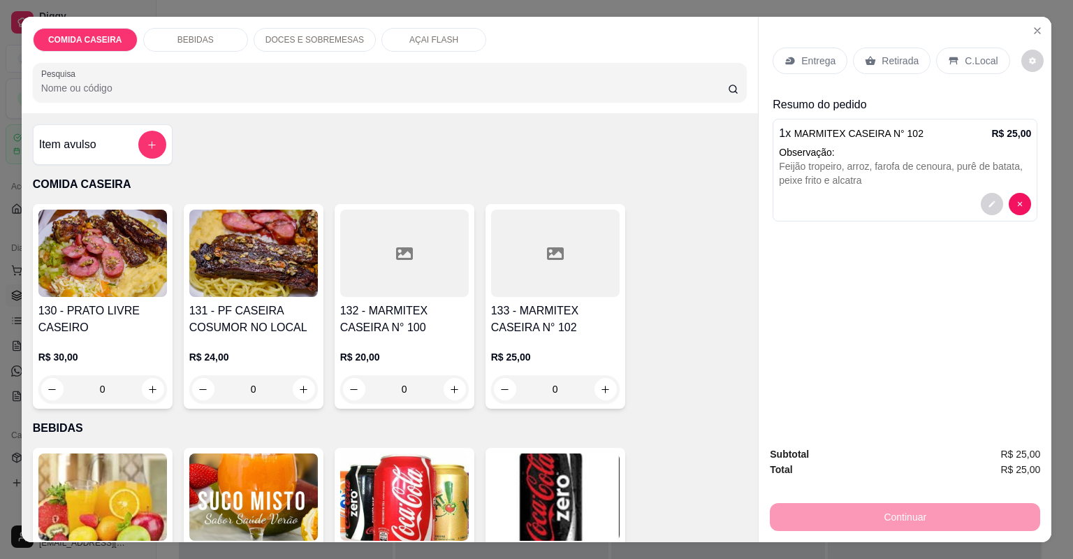
click at [830, 60] on p "Entrega" at bounding box center [819, 61] width 34 height 14
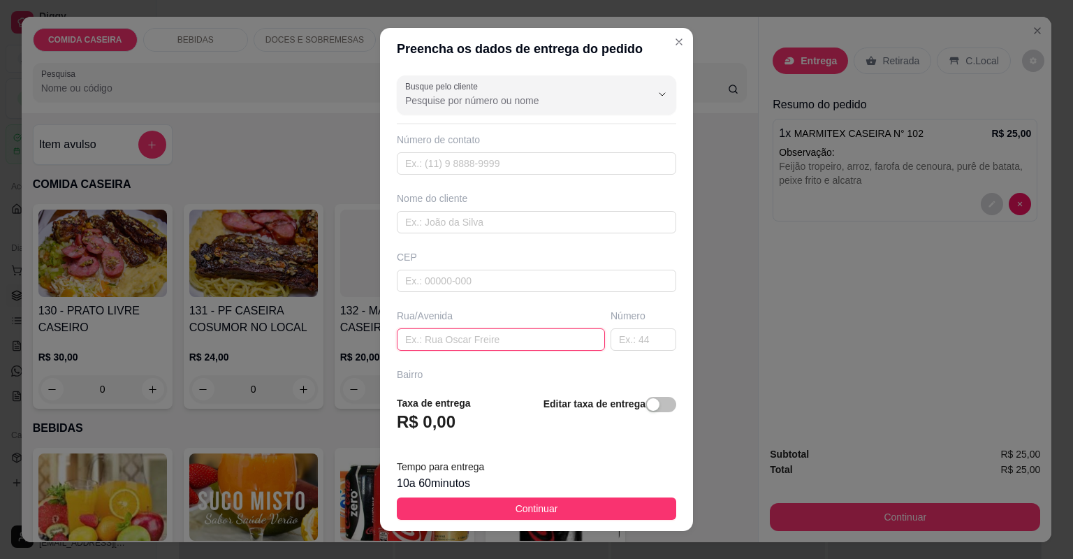
click at [565, 337] on input "text" at bounding box center [501, 339] width 208 height 22
paste input "Entregar no colégio premium"
type input "Entregar no colégio premium"
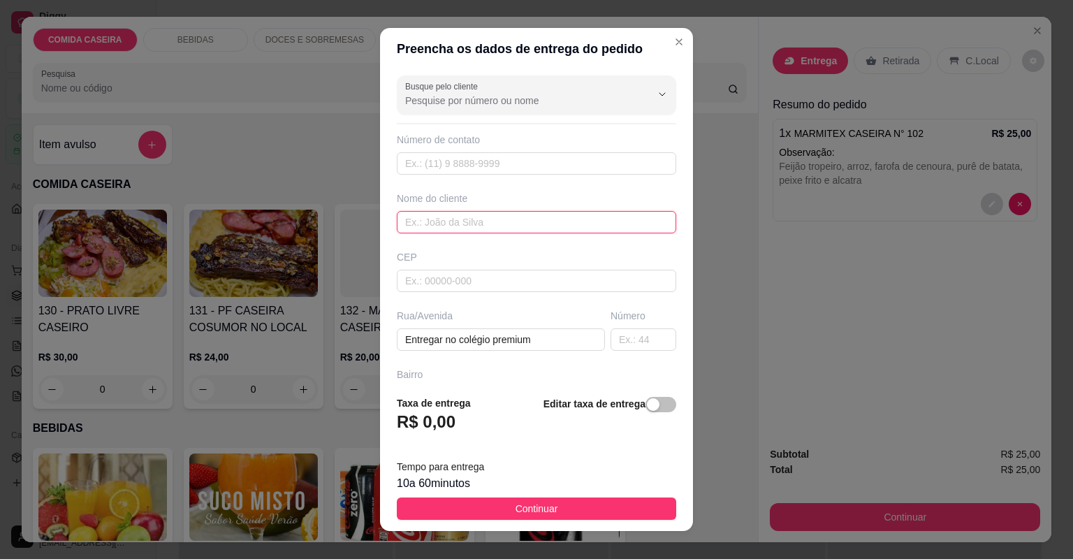
click at [516, 218] on input "text" at bounding box center [537, 222] width 280 height 22
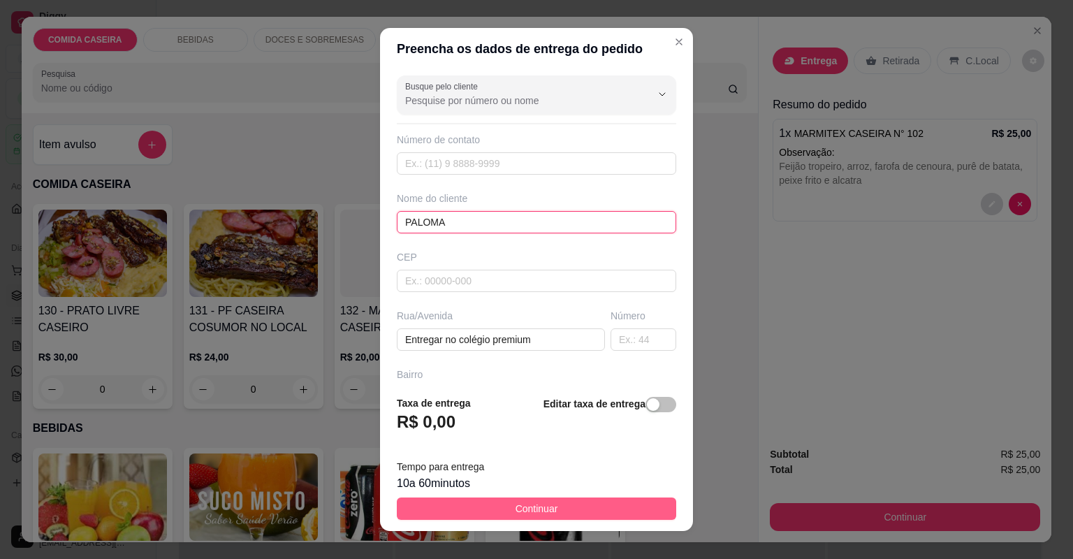
type input "PALOMA"
click at [565, 512] on button "Continuar" at bounding box center [537, 509] width 280 height 22
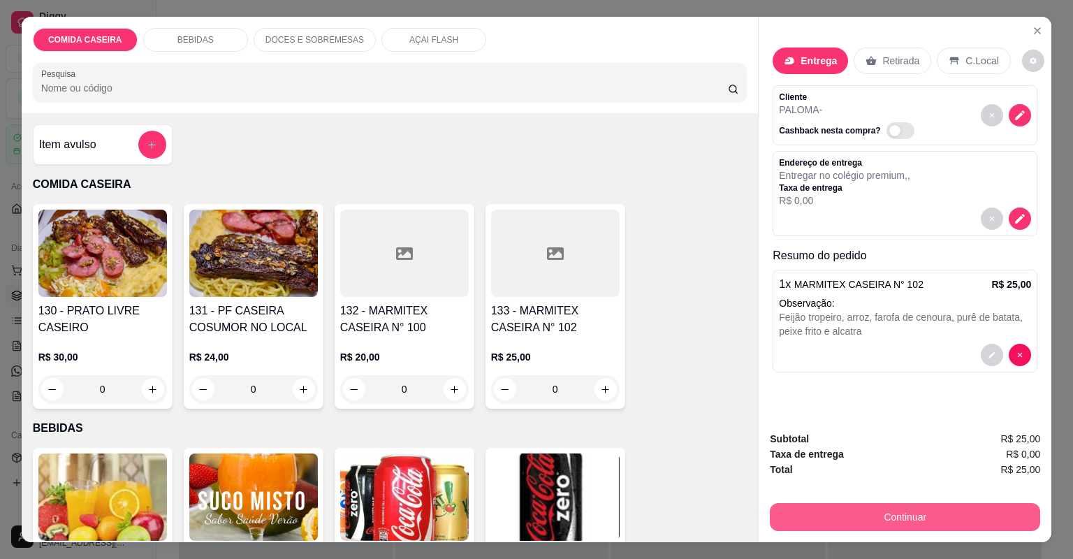
click at [820, 521] on button "Continuar" at bounding box center [905, 517] width 270 height 28
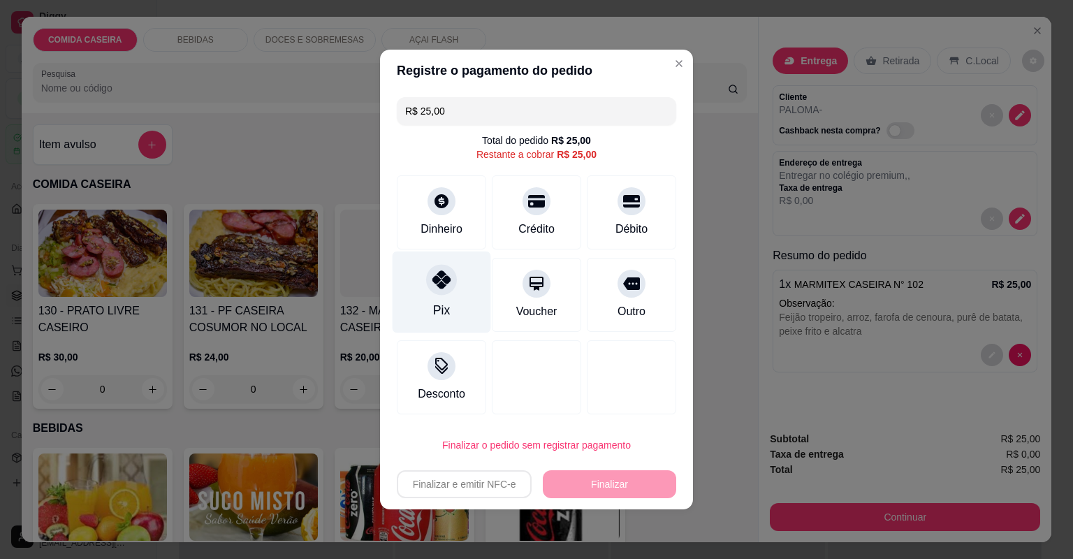
click at [463, 283] on div "Pix" at bounding box center [442, 293] width 99 height 82
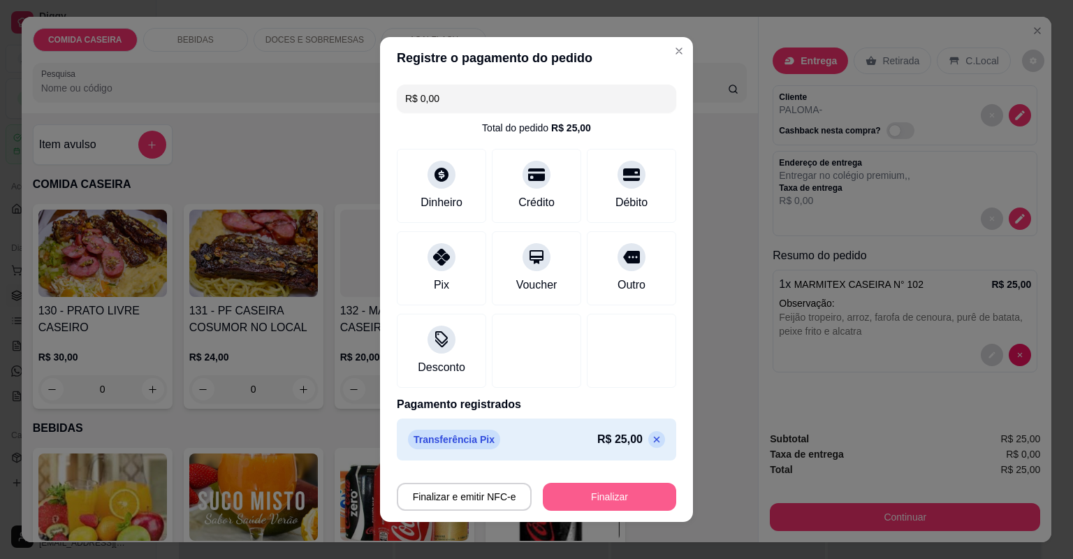
click at [596, 498] on button "Finalizar" at bounding box center [609, 497] width 133 height 28
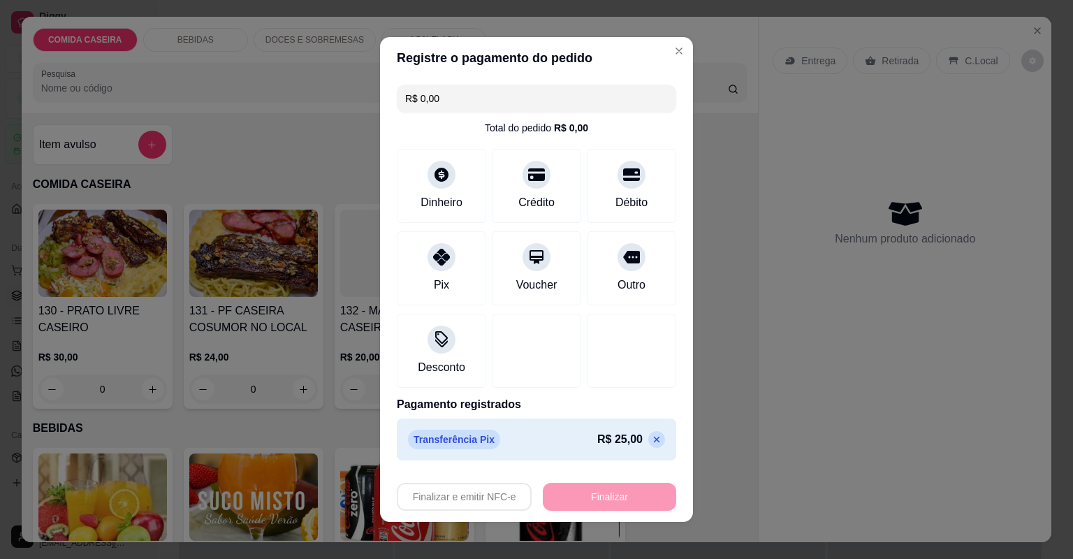
type input "-R$ 25,00"
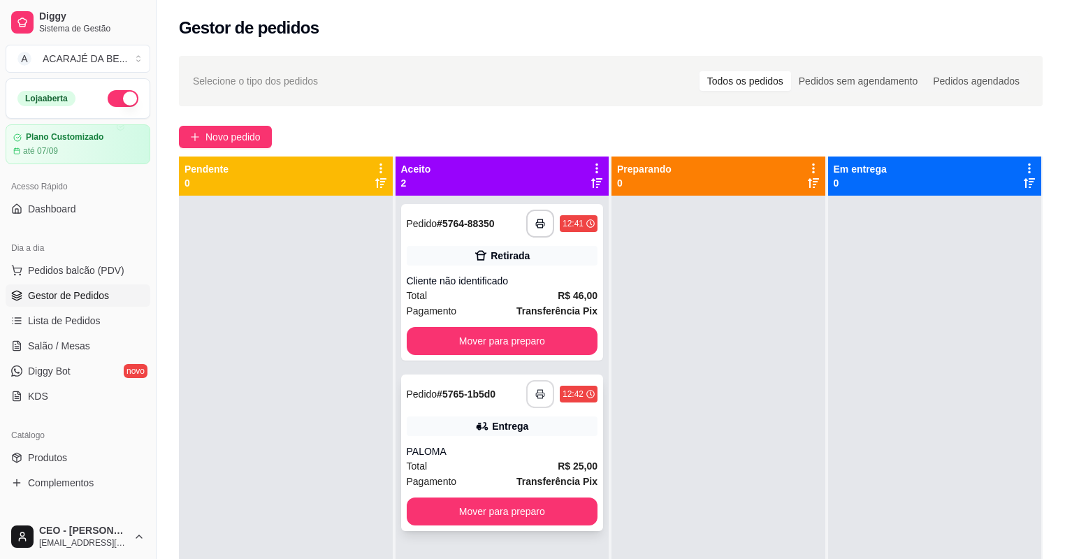
click at [539, 398] on icon "button" at bounding box center [540, 394] width 10 height 10
click at [517, 341] on button "Mover para preparo" at bounding box center [502, 341] width 191 height 28
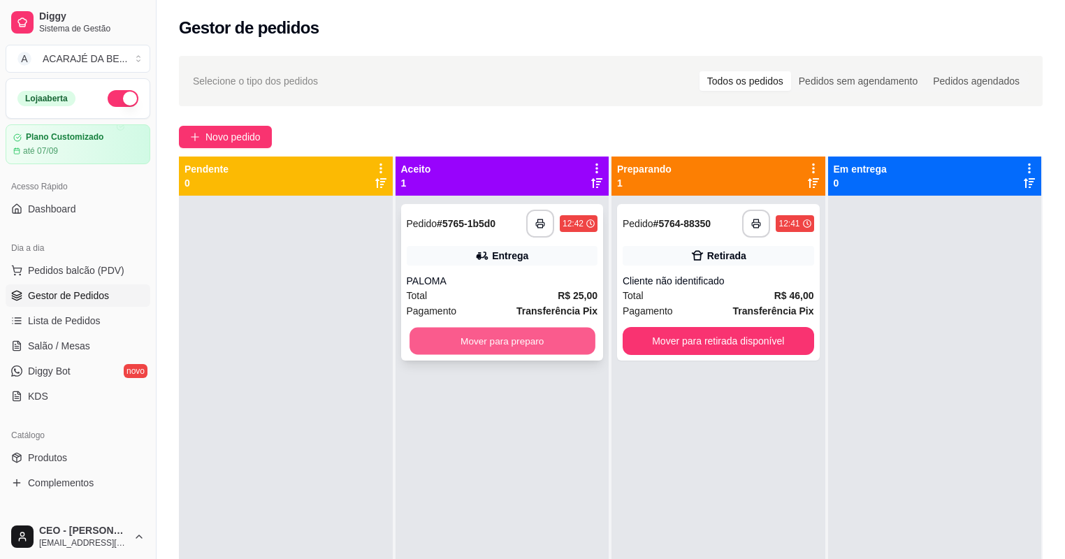
click at [539, 340] on button "Mover para preparo" at bounding box center [502, 341] width 185 height 27
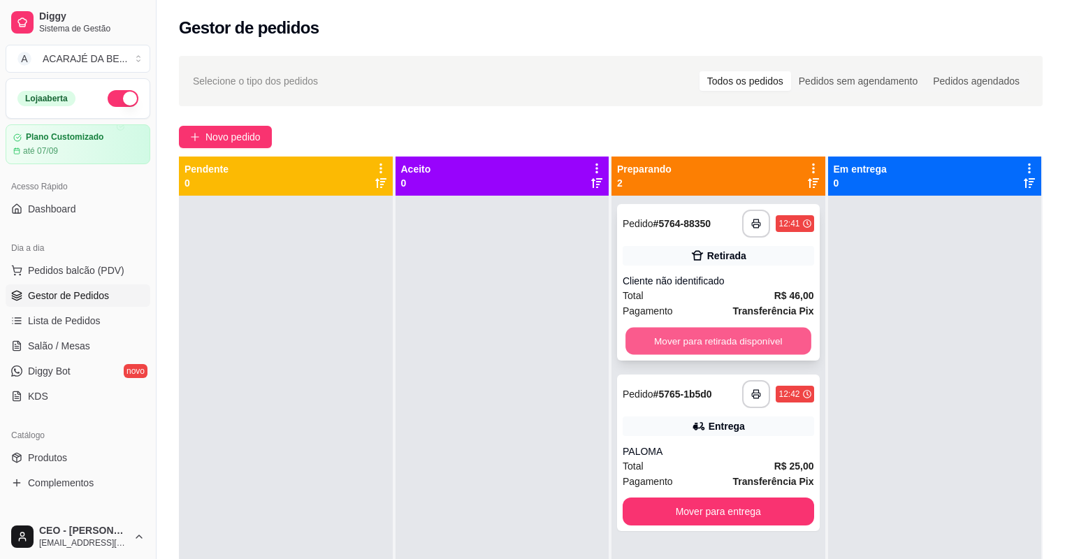
click at [649, 339] on button "Mover para retirada disponível" at bounding box center [717, 341] width 185 height 27
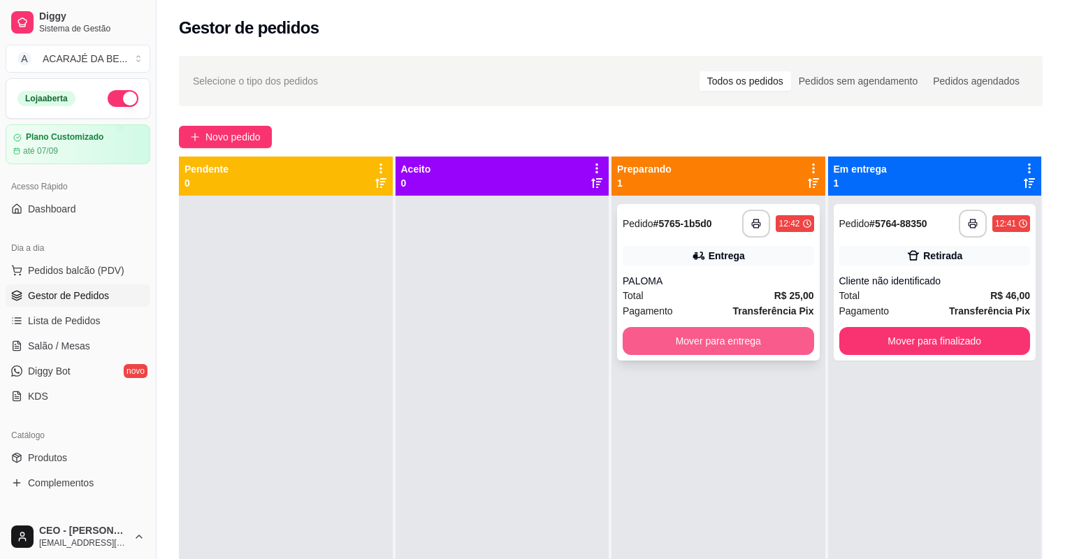
click at [663, 335] on button "Mover para entrega" at bounding box center [718, 341] width 191 height 28
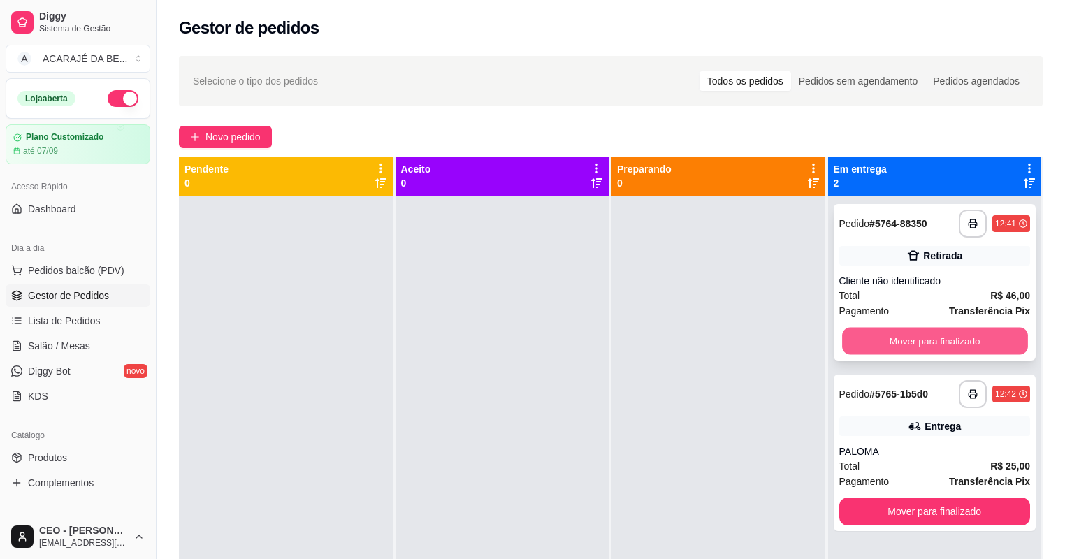
click at [864, 344] on button "Mover para finalizado" at bounding box center [934, 341] width 185 height 27
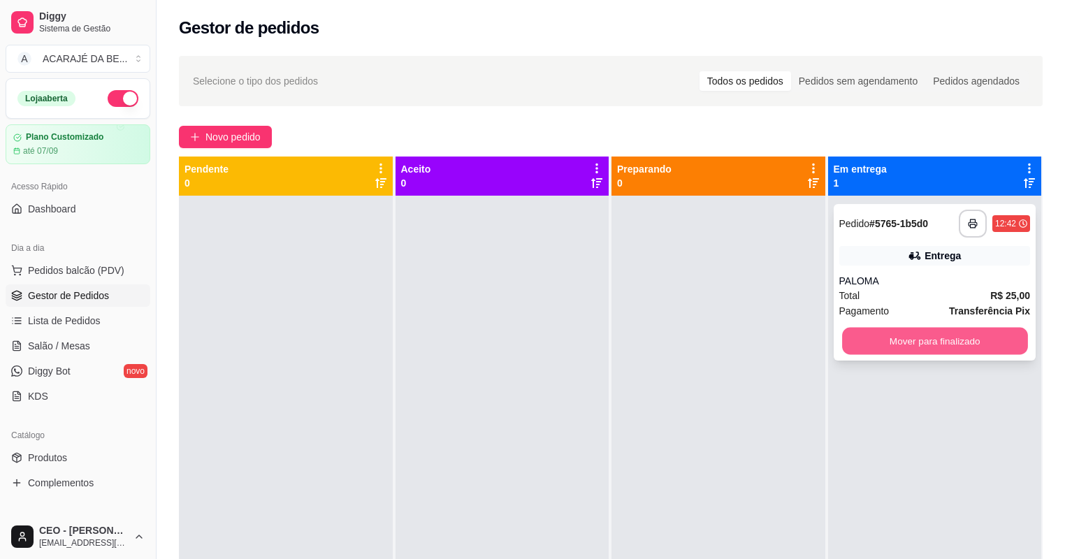
click at [861, 348] on button "Mover para finalizado" at bounding box center [934, 341] width 185 height 27
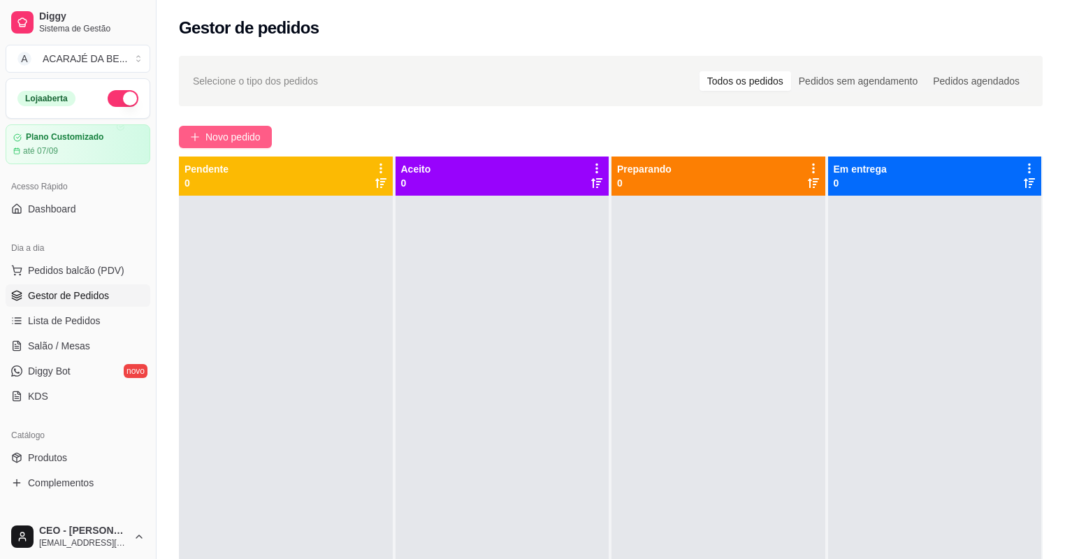
click at [245, 136] on span "Novo pedido" at bounding box center [232, 136] width 55 height 15
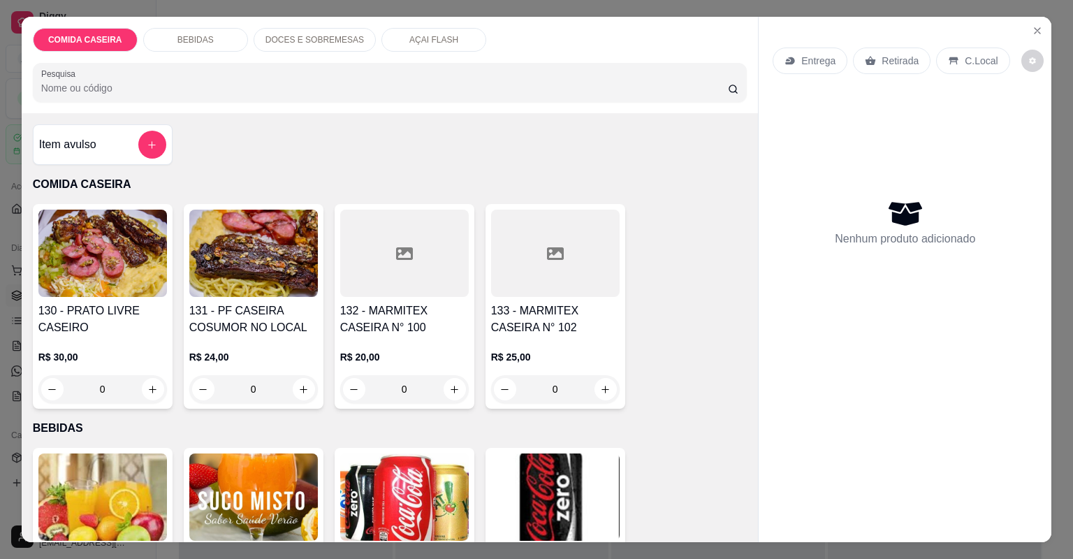
click at [433, 265] on div at bounding box center [404, 253] width 129 height 87
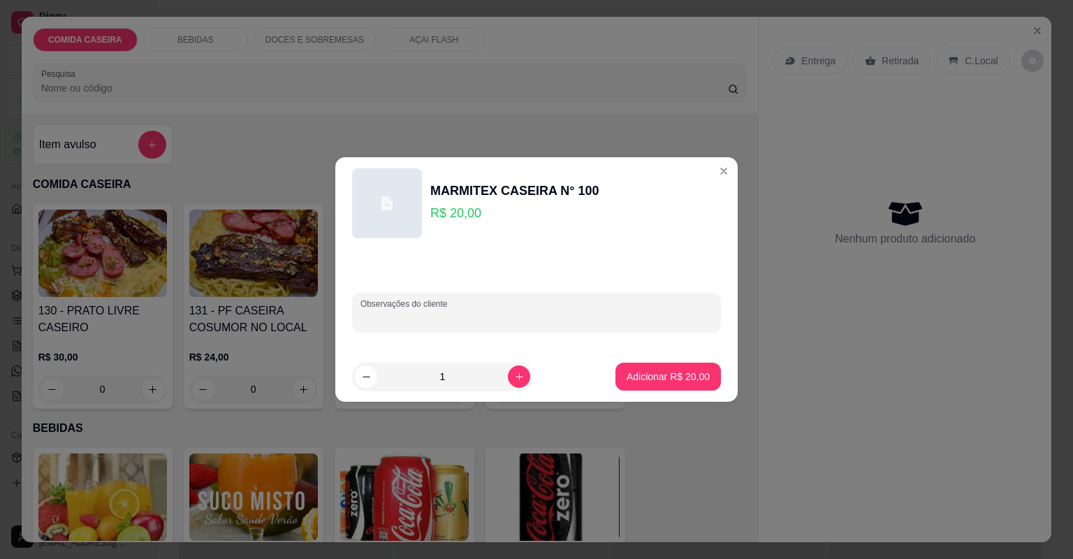
click at [484, 314] on input "Observações do cliente" at bounding box center [537, 318] width 352 height 14
paste input "Feijão tropeiro, macarrão alho e óleo, verduras, purê de batata, vinagrete, alf…"
type input "Feijão tropeiro, macarrão alho e óleo, verduras, purê de batata, vinagrete, alf…"
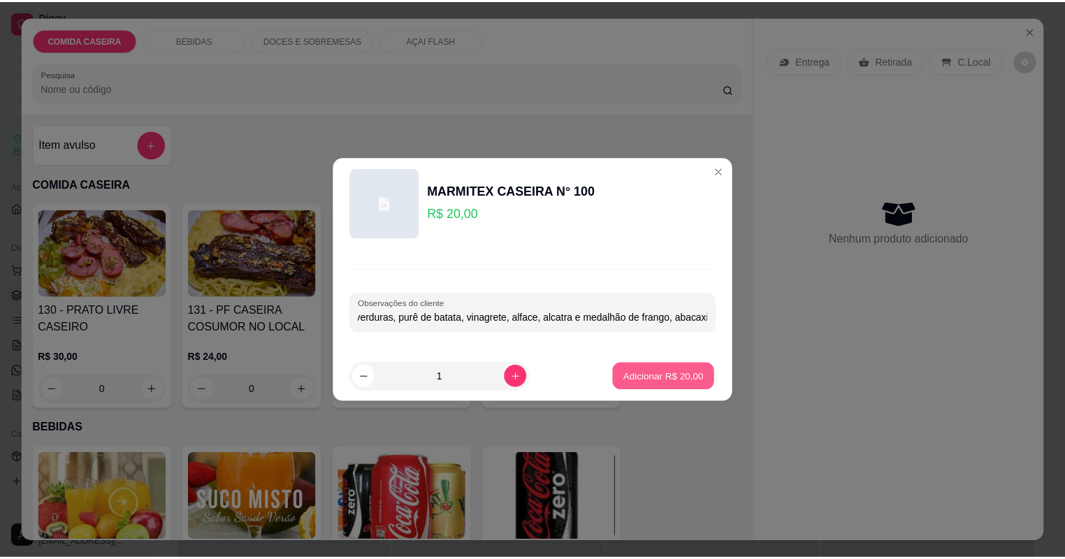
scroll to position [0, 0]
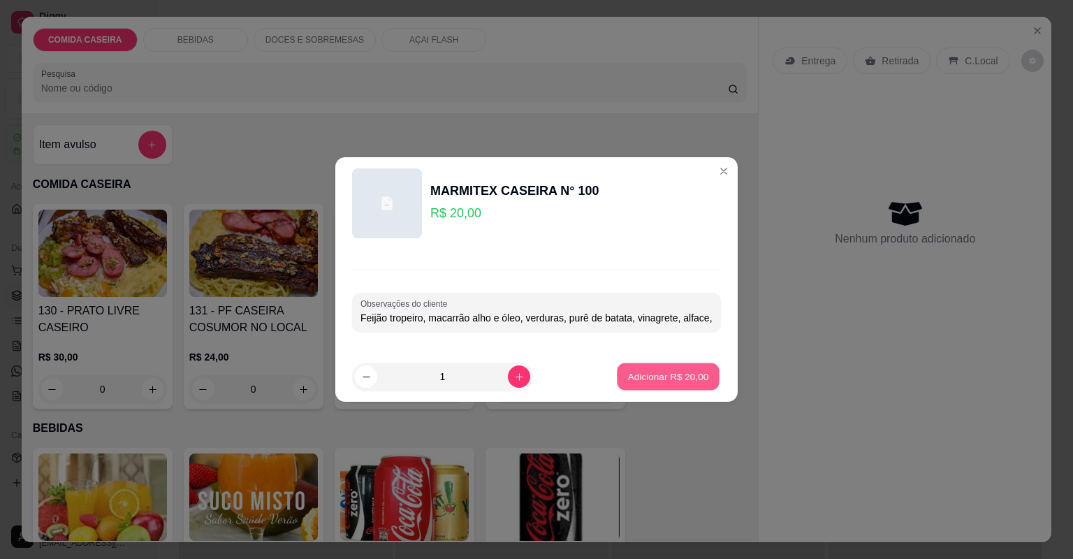
click at [699, 385] on button "Adicionar R$ 20,00" at bounding box center [668, 376] width 103 height 27
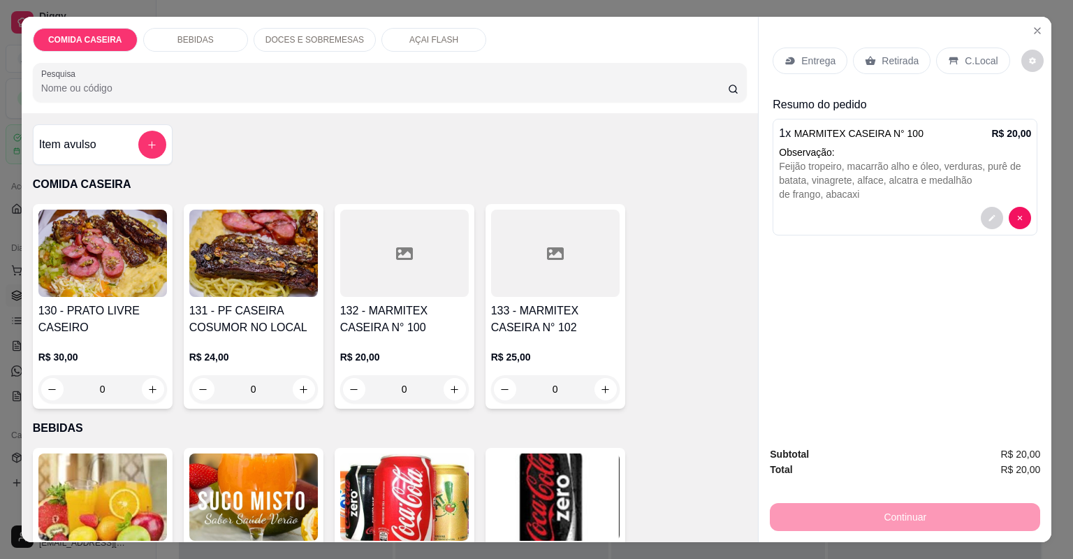
click at [823, 59] on p "Entrega" at bounding box center [819, 61] width 34 height 14
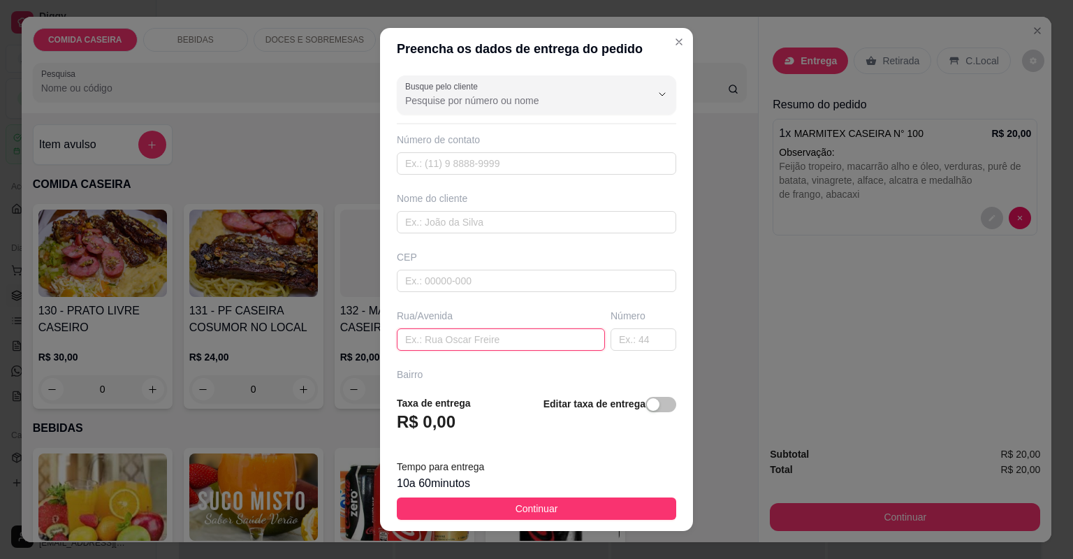
click at [539, 339] on input "text" at bounding box center [501, 339] width 208 height 22
paste input "[STREET_ADDRESS]"
type input "[STREET_ADDRESS]"
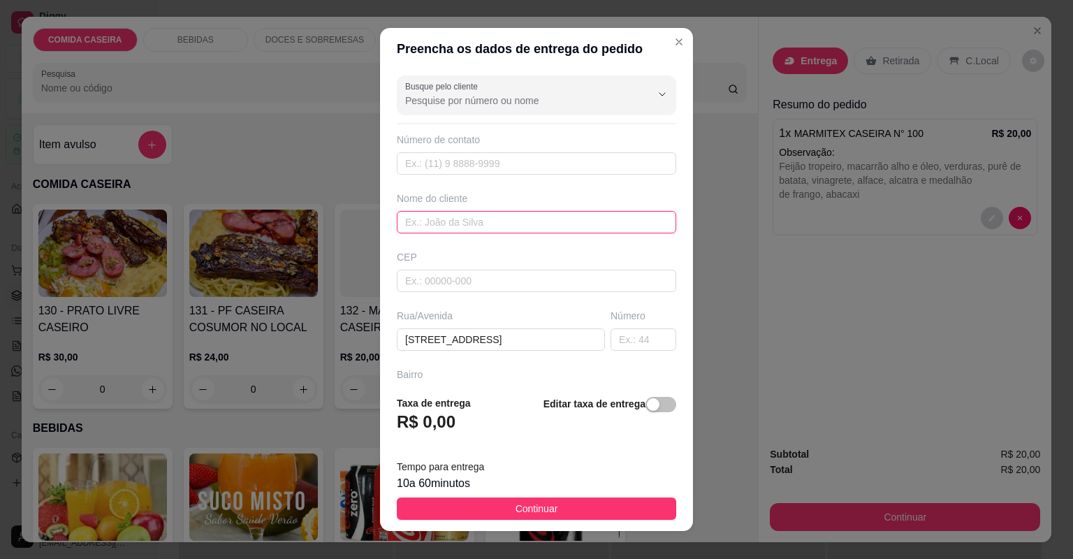
drag, startPoint x: 488, startPoint y: 219, endPoint x: 481, endPoint y: 201, distance: 19.2
click at [487, 215] on input "text" at bounding box center [537, 222] width 280 height 22
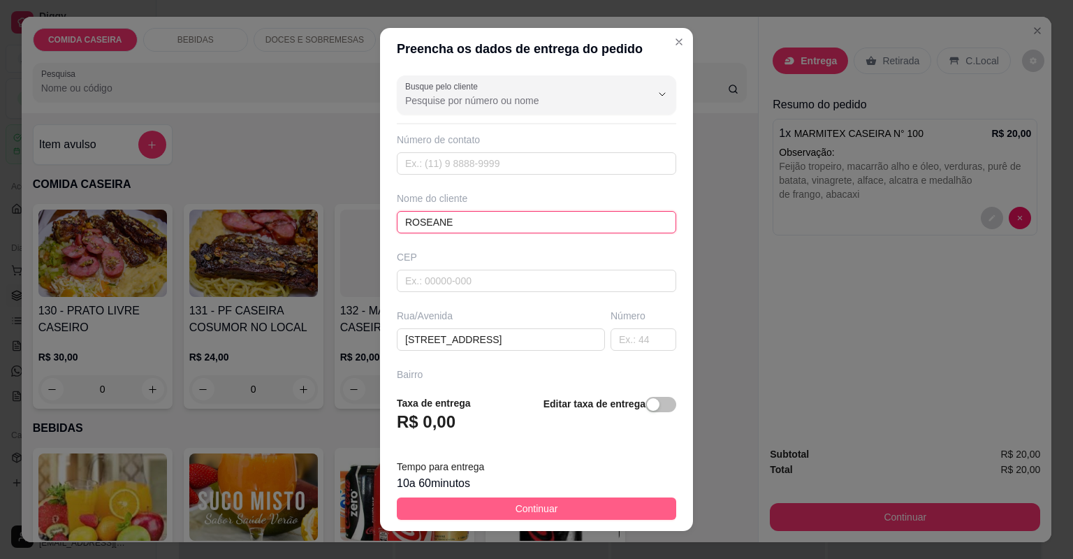
type input "ROSEANE"
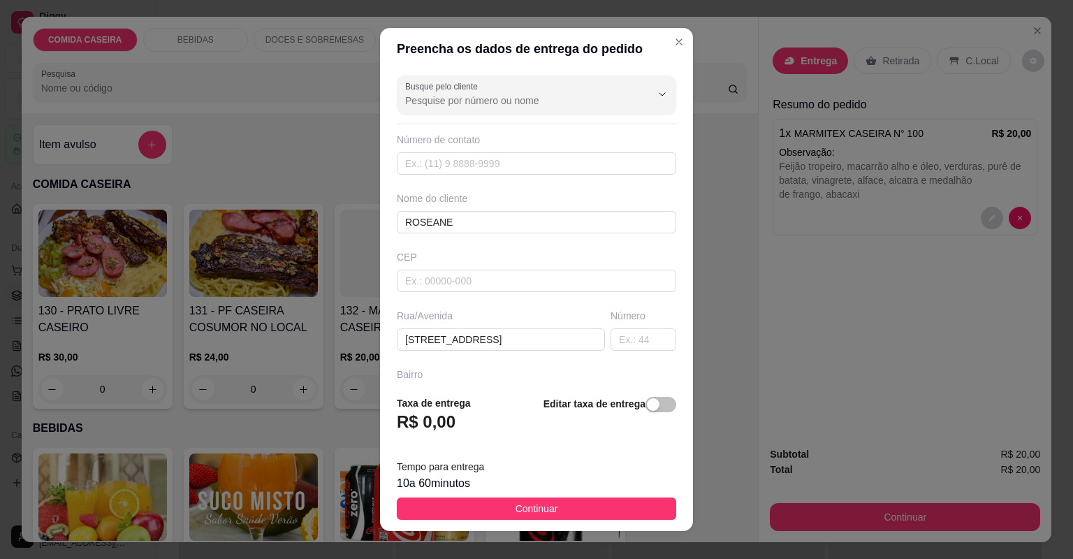
click at [635, 511] on button "Continuar" at bounding box center [537, 509] width 280 height 22
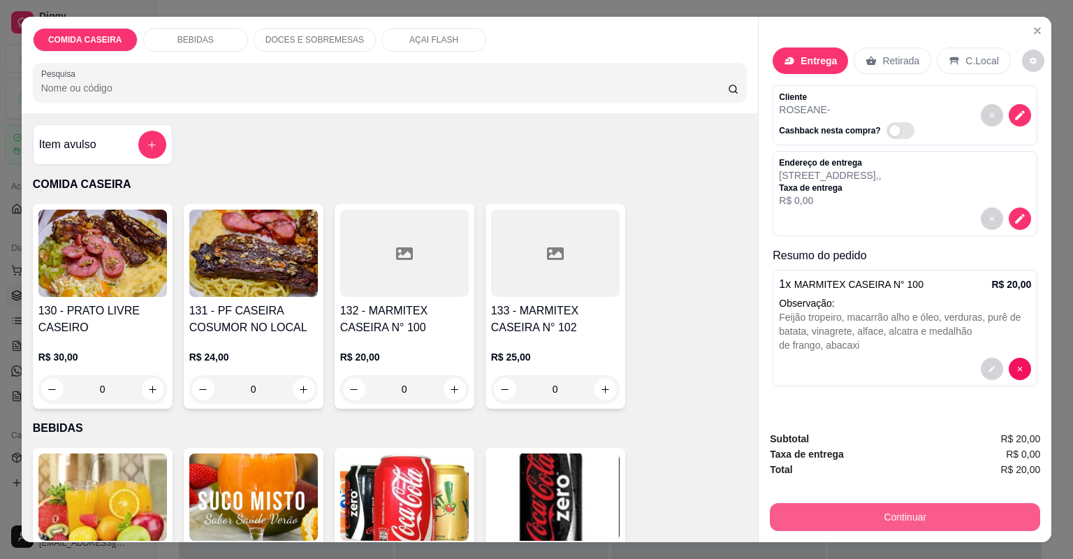
click at [900, 515] on button "Continuar" at bounding box center [905, 517] width 270 height 28
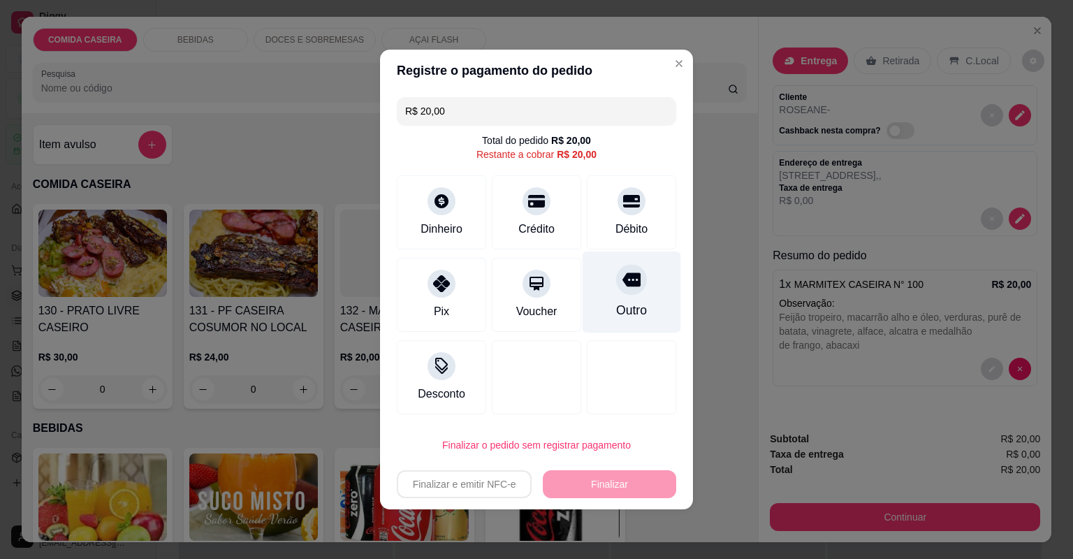
click at [625, 288] on icon at bounding box center [632, 279] width 18 height 18
click at [625, 301] on div "Outro" at bounding box center [631, 310] width 31 height 18
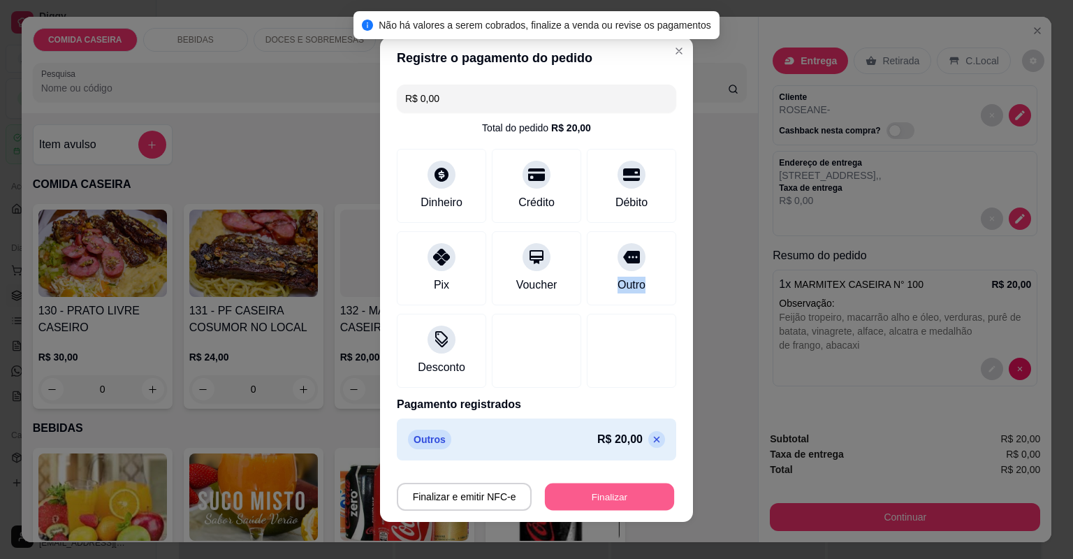
click at [625, 500] on button "Finalizar" at bounding box center [609, 497] width 129 height 27
click at [625, 500] on div "Finalizar e emitir NFC-e Finalizar" at bounding box center [537, 497] width 280 height 28
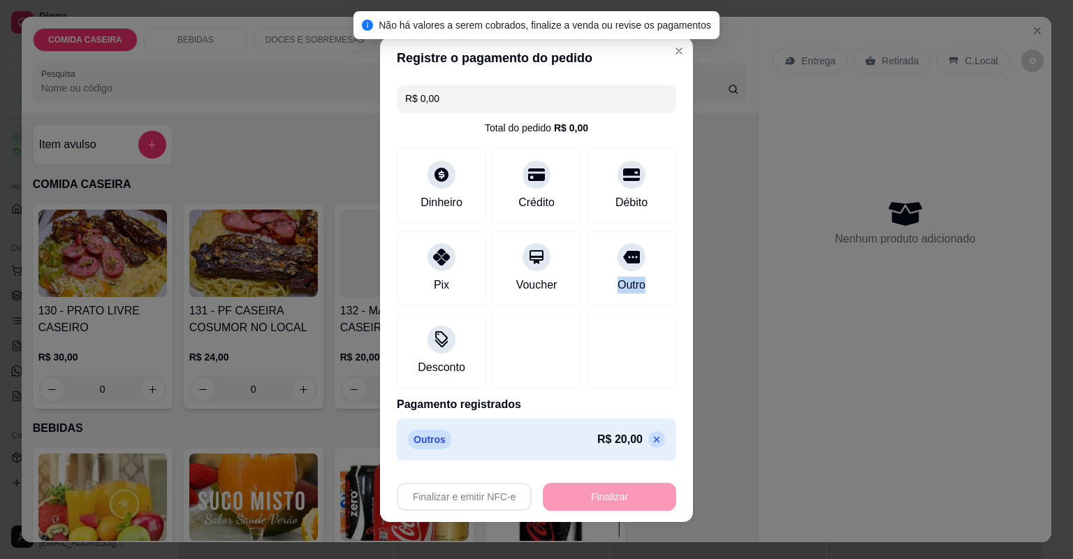
type input "-R$ 20,00"
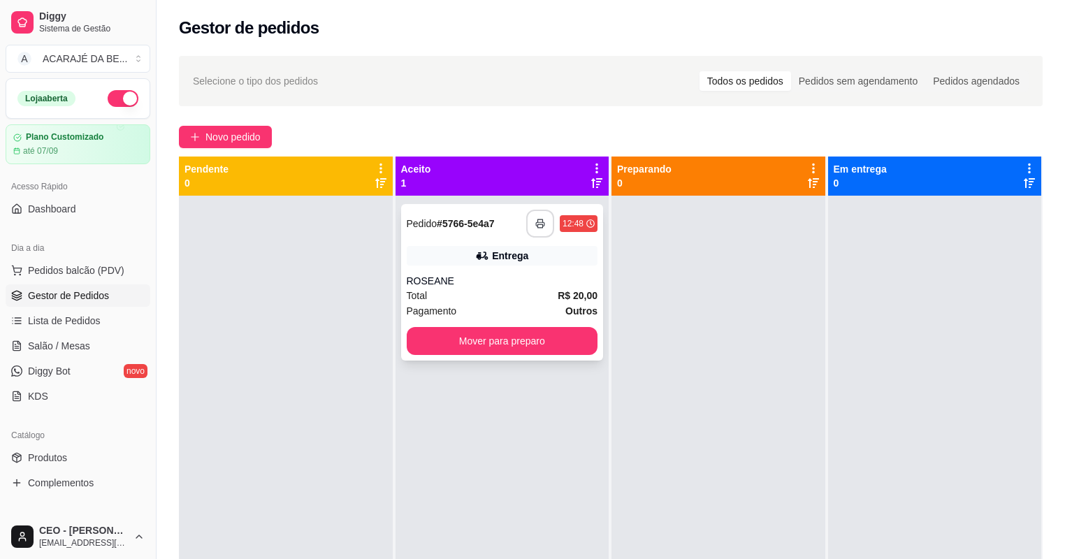
click at [539, 222] on icon "button" at bounding box center [540, 224] width 10 height 10
click at [532, 338] on button "Mover para preparo" at bounding box center [502, 341] width 191 height 28
click at [522, 345] on button "Mover para preparo" at bounding box center [502, 341] width 185 height 27
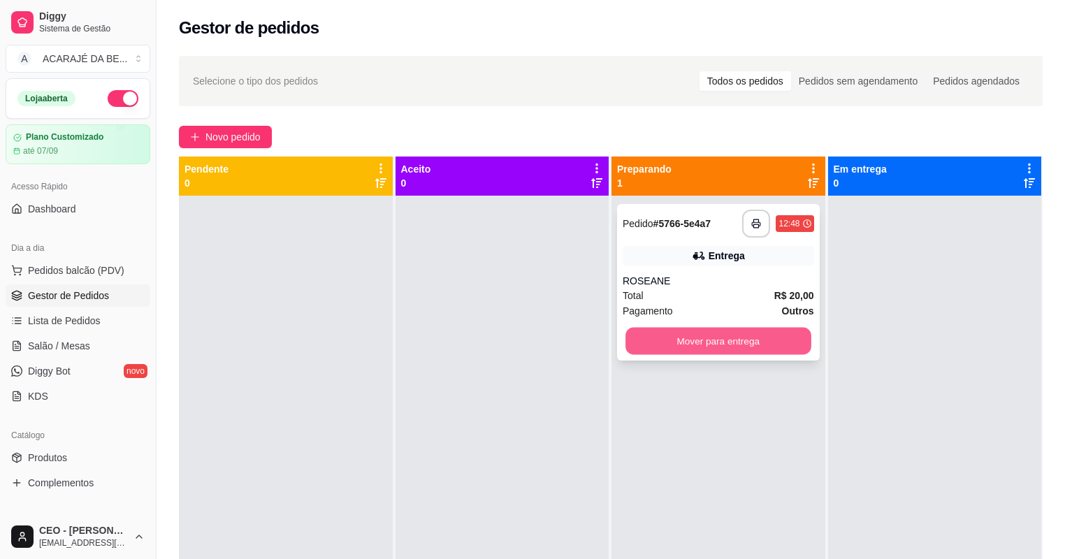
click at [696, 344] on button "Mover para entrega" at bounding box center [717, 341] width 185 height 27
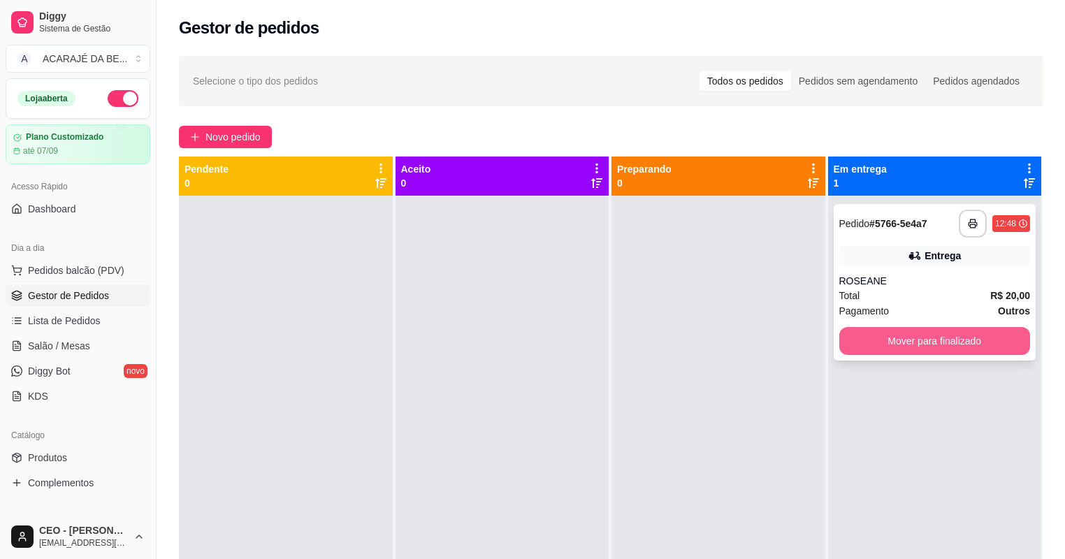
click at [957, 347] on button "Mover para finalizado" at bounding box center [934, 341] width 191 height 28
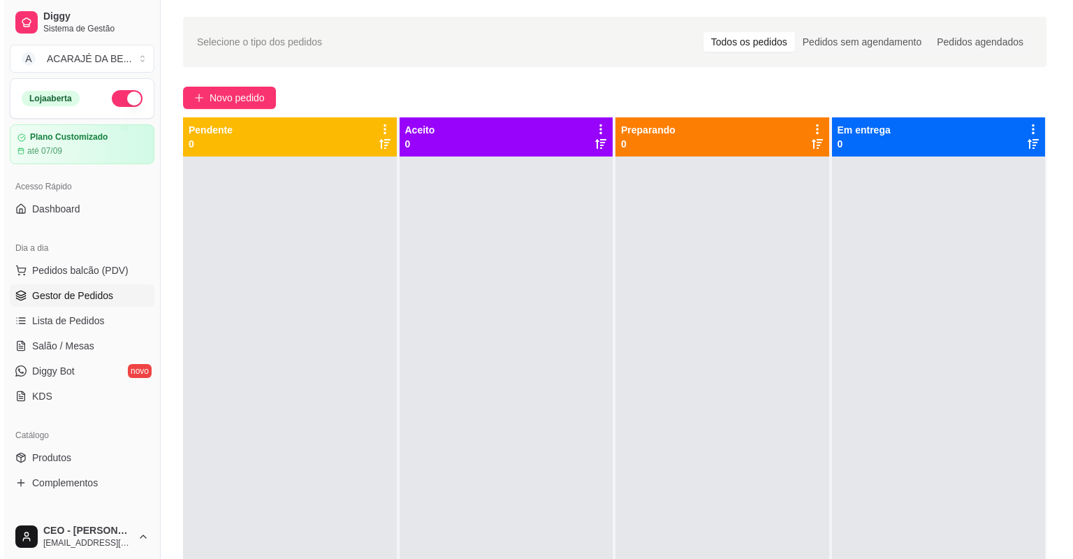
scroll to position [56, 0]
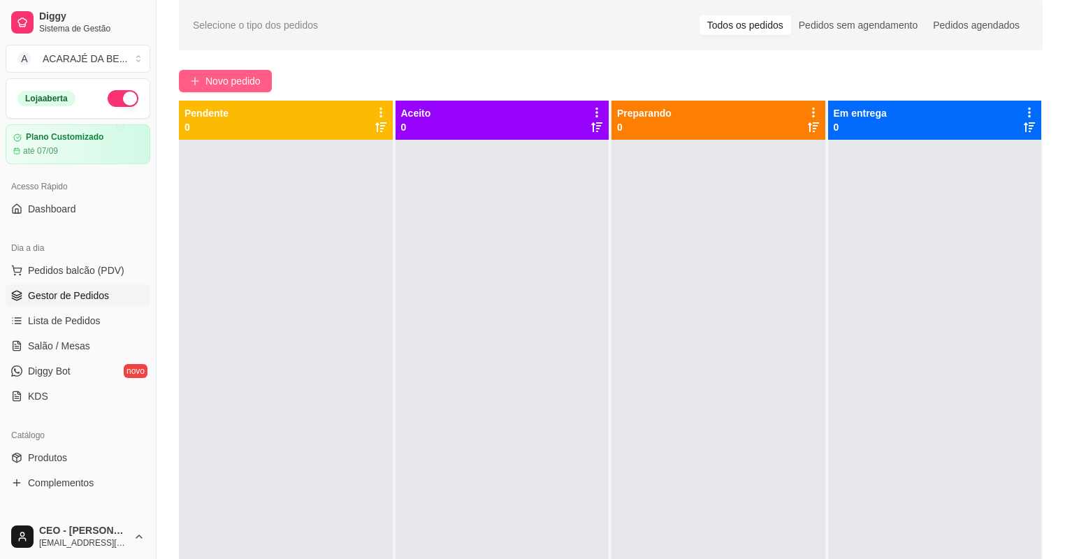
click at [224, 81] on span "Novo pedido" at bounding box center [232, 80] width 55 height 15
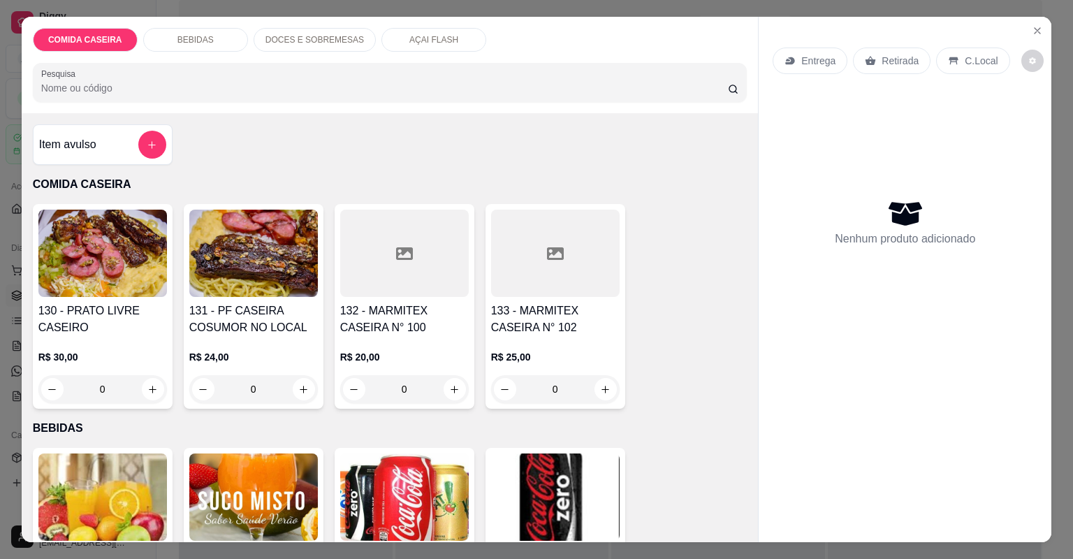
click at [579, 256] on div at bounding box center [555, 253] width 129 height 87
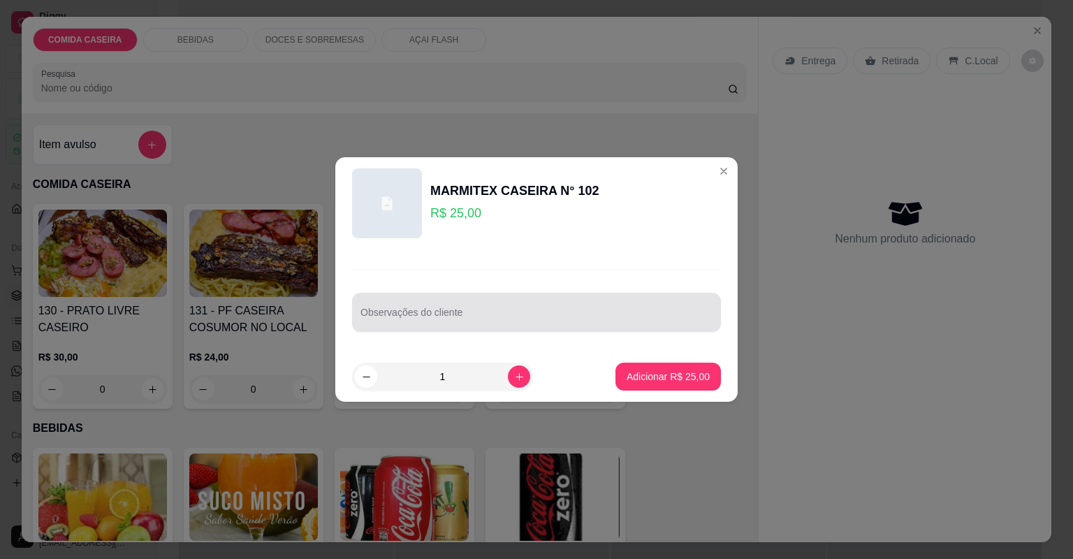
click at [408, 310] on div at bounding box center [537, 312] width 352 height 28
click at [408, 310] on div "Observações do cliente" at bounding box center [536, 312] width 369 height 39
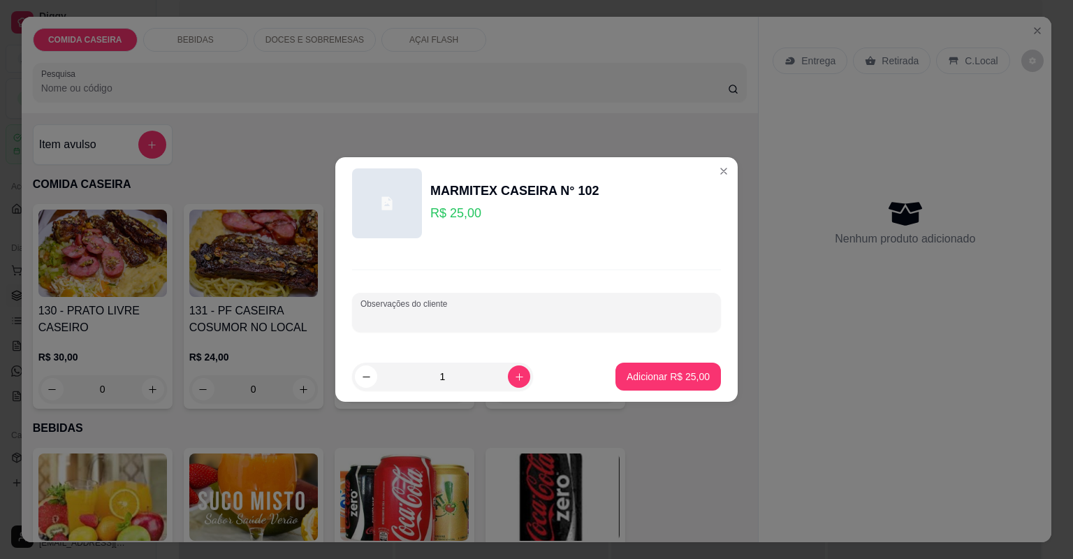
paste input "Feijão de caldo Arroz alface tomate Peixe frito"
type input "Feijão de caldo Arroz alface tomate Peixe frito"
click at [686, 368] on button "Adicionar R$ 25,00" at bounding box center [668, 376] width 103 height 27
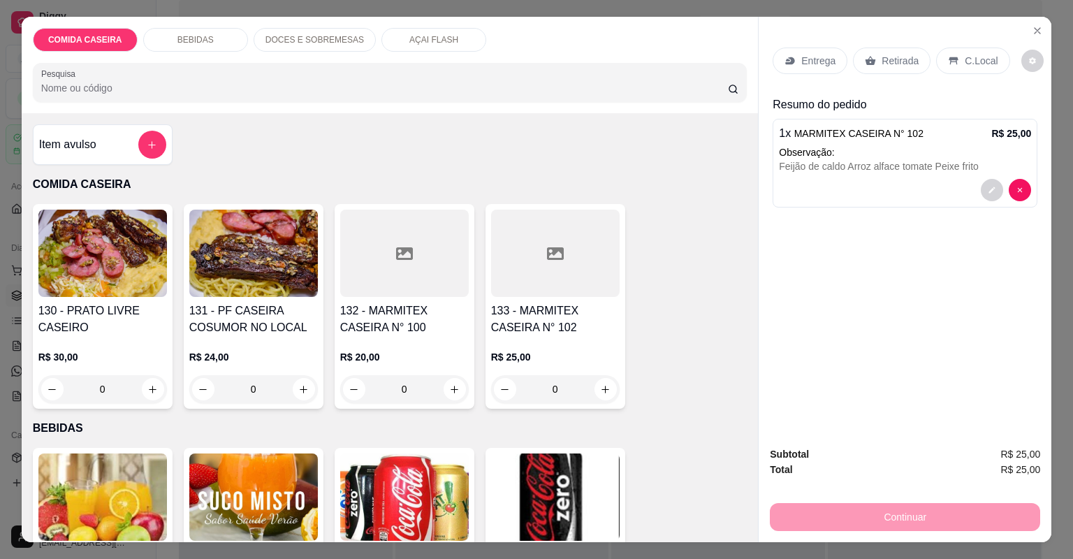
click at [817, 57] on p "Entrega" at bounding box center [819, 61] width 34 height 14
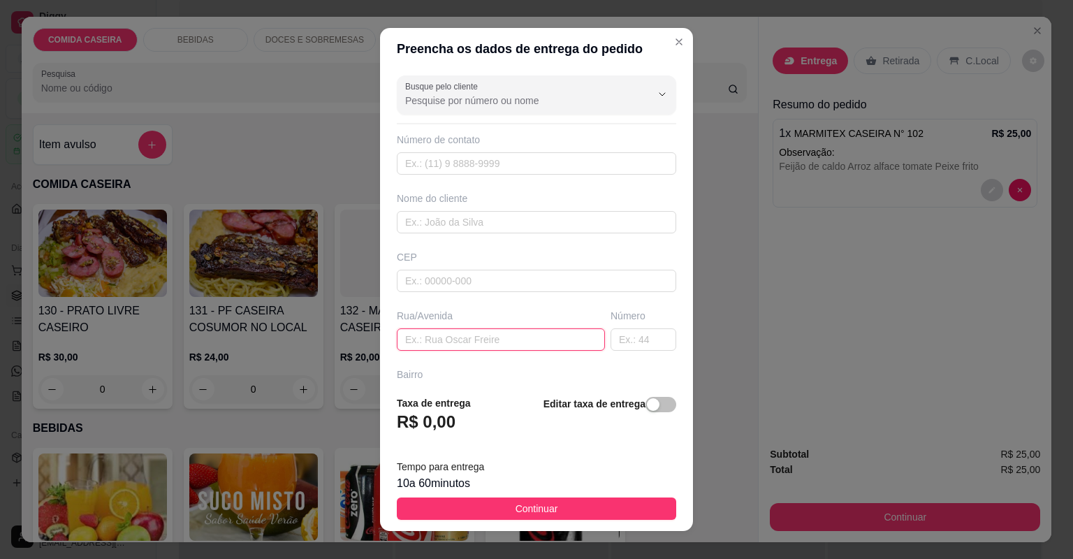
click at [542, 340] on input "text" at bounding box center [501, 339] width 208 height 22
paste input "🗣 Rua 👉 ROTARY Bairro 👉CENTRO 🏠[GEOGRAPHIC_DATA] 👉ROSA e BRANCA Portão 👉 BRANCO…"
type input "🗣 Rua 👉 ROTARY Bairro 👉CENTRO 🏠[GEOGRAPHIC_DATA] 👉ROSA e BRANCA Portão 👉 BRANCO…"
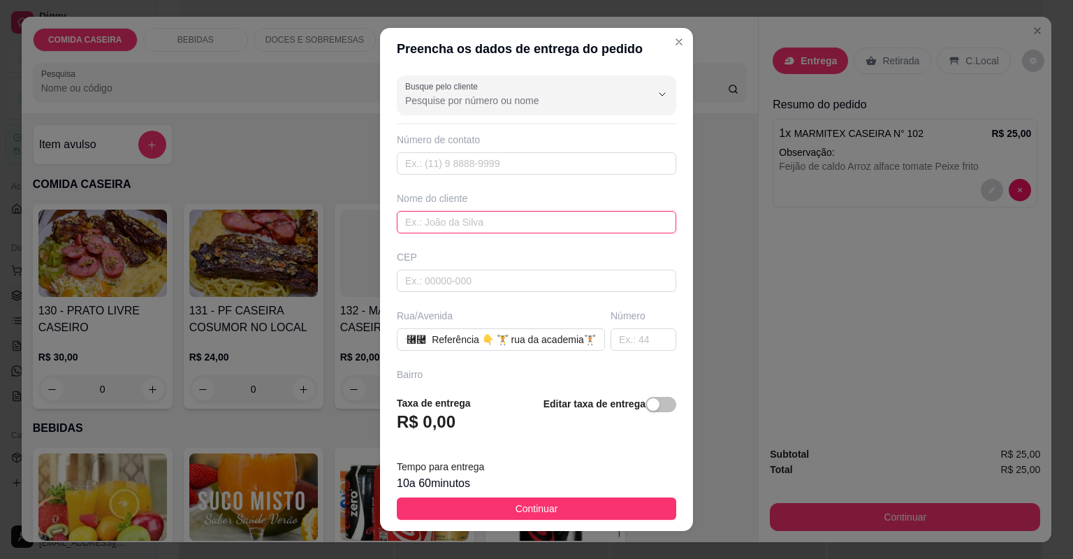
scroll to position [0, 0]
click at [560, 212] on input "text" at bounding box center [537, 222] width 280 height 22
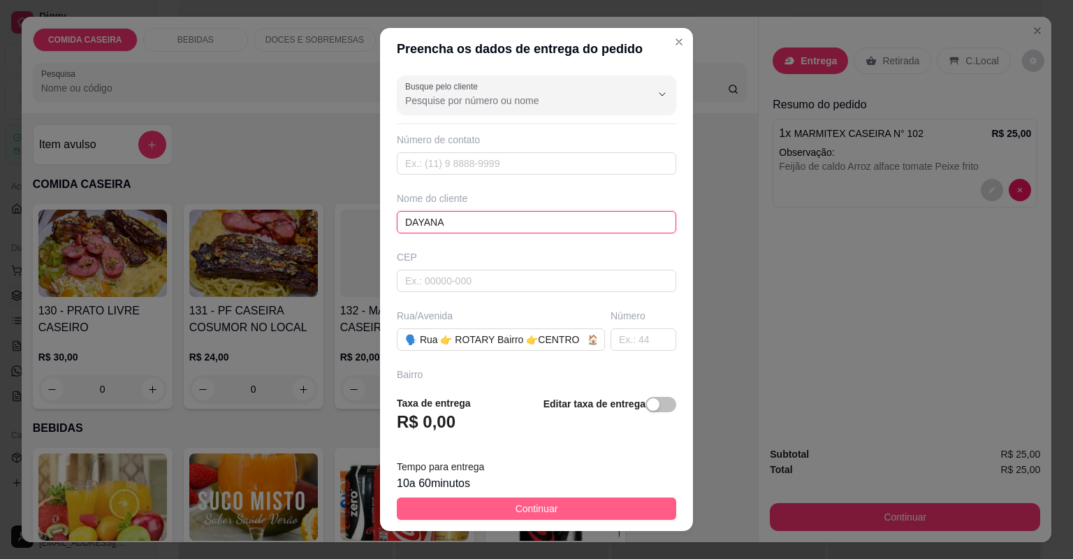
type input "DAYANA"
click at [520, 507] on span "Continuar" at bounding box center [537, 508] width 43 height 15
click at [520, 507] on img at bounding box center [555, 497] width 129 height 87
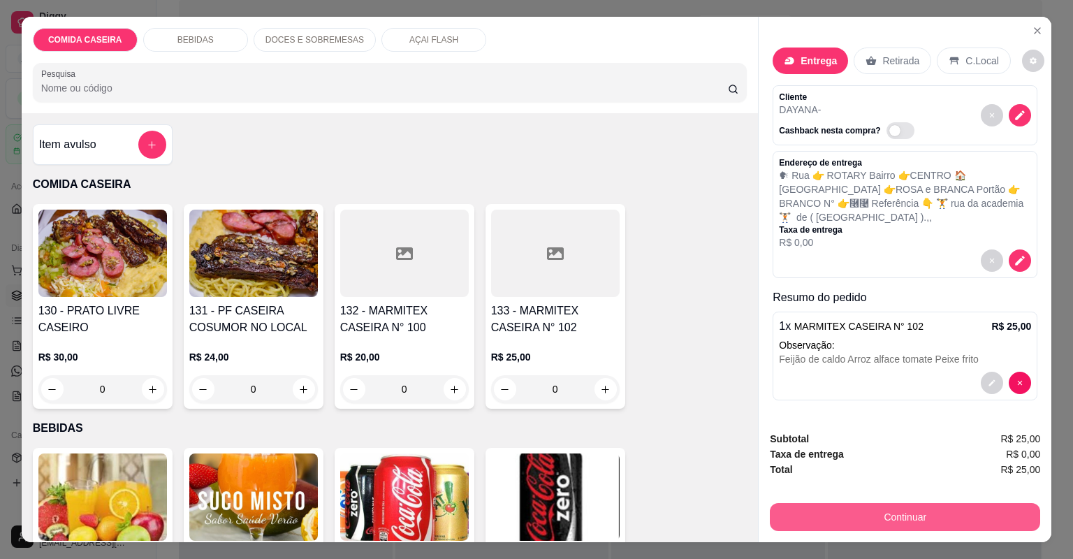
click at [855, 516] on button "Continuar" at bounding box center [905, 517] width 270 height 28
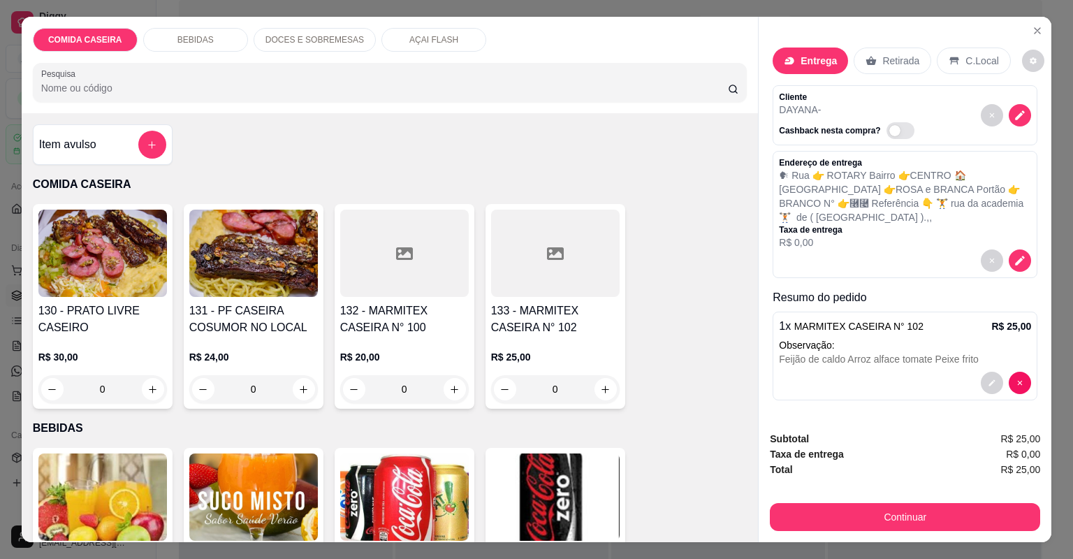
click at [855, 524] on button "Continuar" at bounding box center [905, 517] width 270 height 28
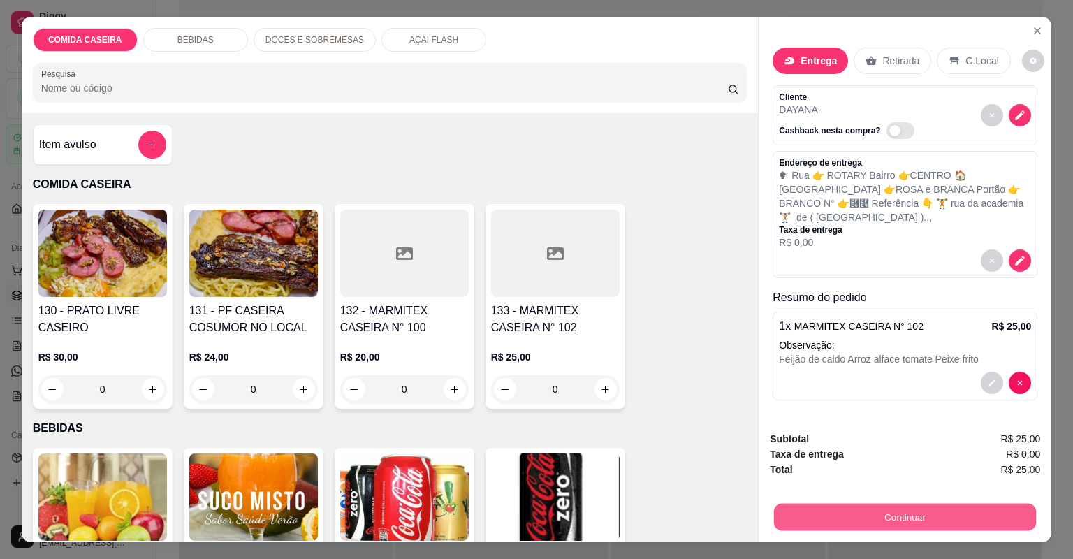
click at [809, 521] on button "Continuar" at bounding box center [905, 517] width 262 height 27
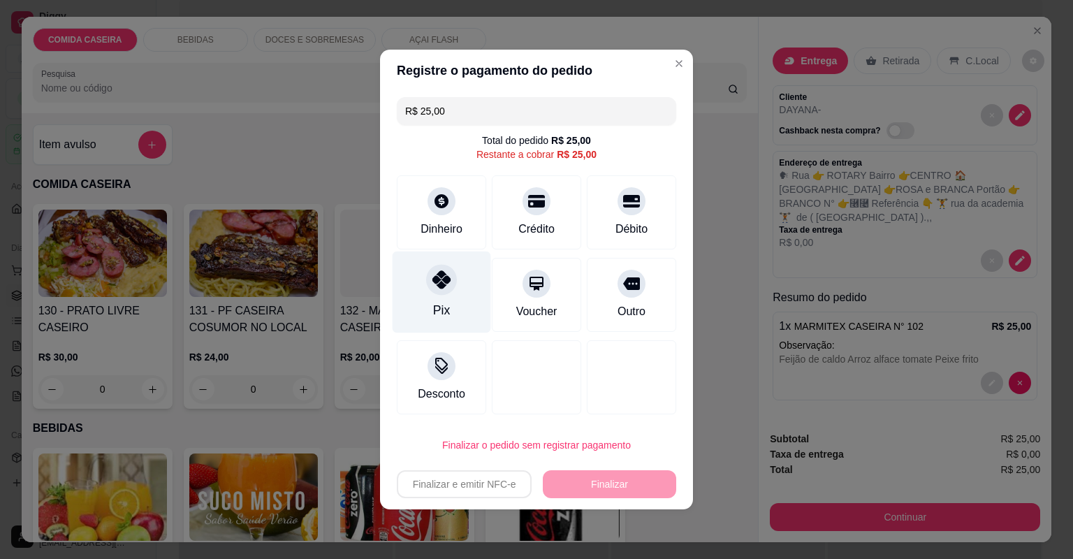
click at [461, 310] on div "Pix" at bounding box center [442, 293] width 99 height 82
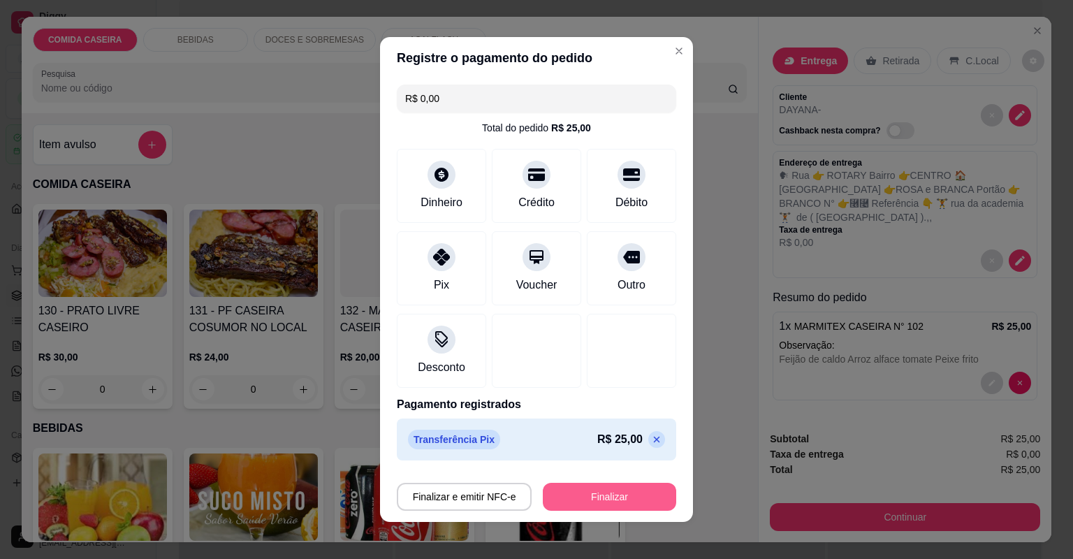
click at [600, 493] on button "Finalizar" at bounding box center [609, 497] width 133 height 28
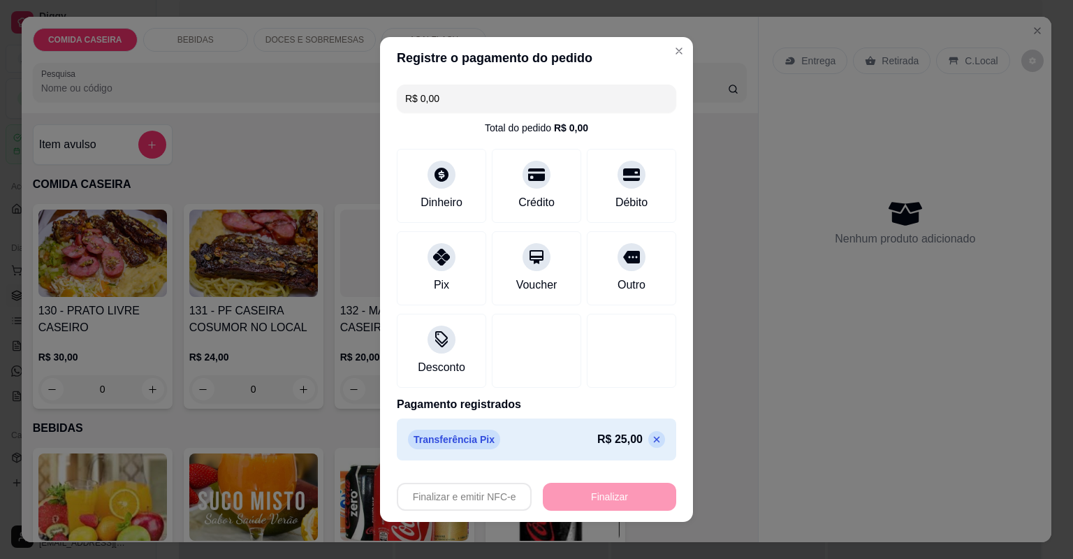
type input "-R$ 25,00"
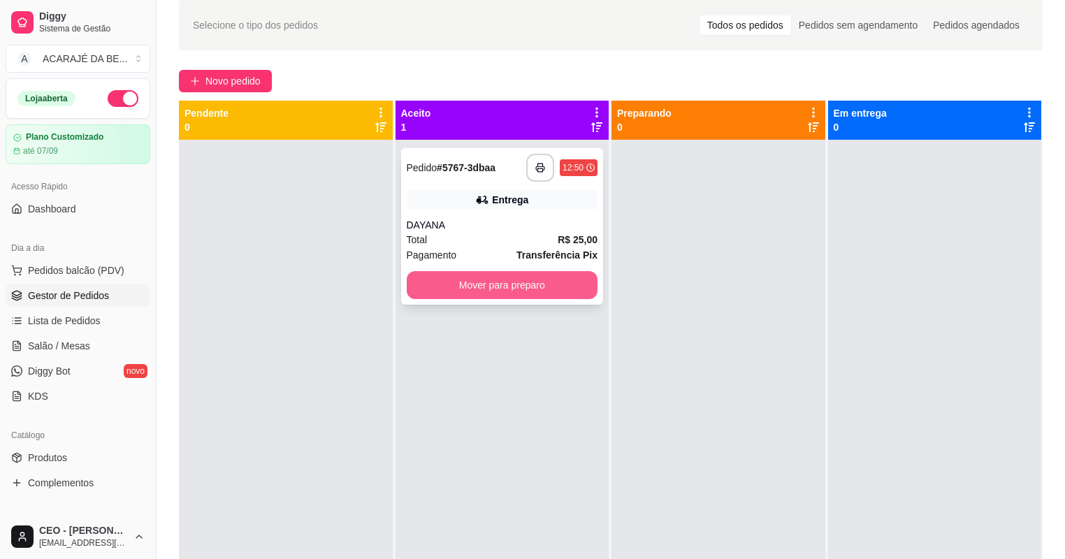
click at [572, 288] on button "Mover para preparo" at bounding box center [502, 285] width 191 height 28
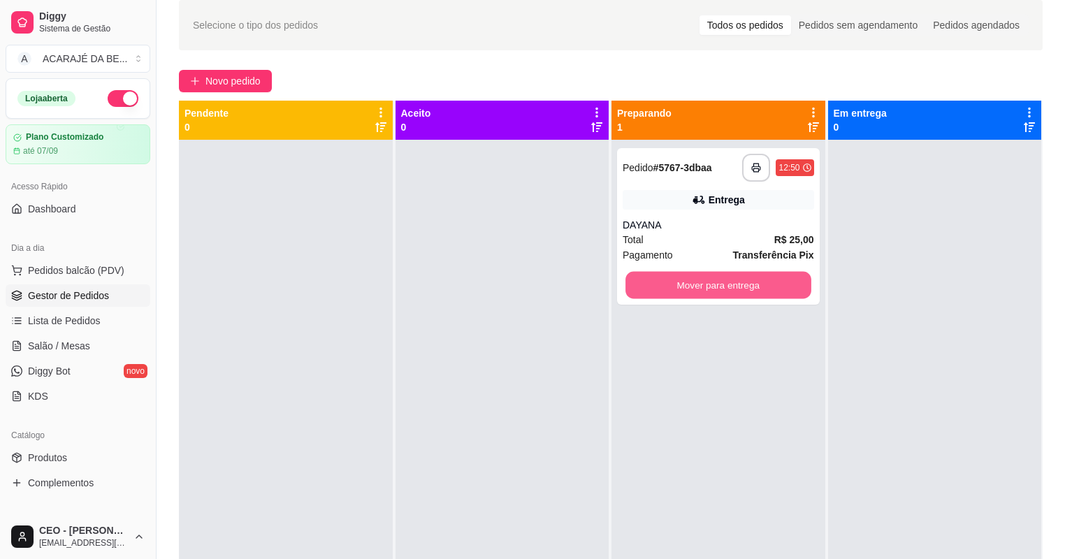
click at [704, 281] on button "Mover para entrega" at bounding box center [717, 285] width 185 height 27
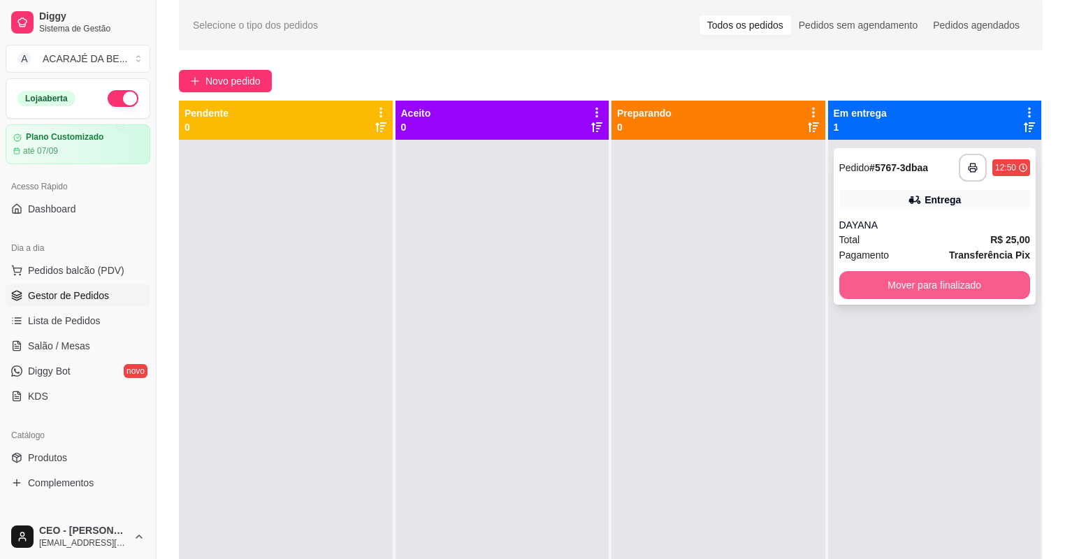
click at [886, 289] on button "Mover para finalizado" at bounding box center [934, 285] width 191 height 28
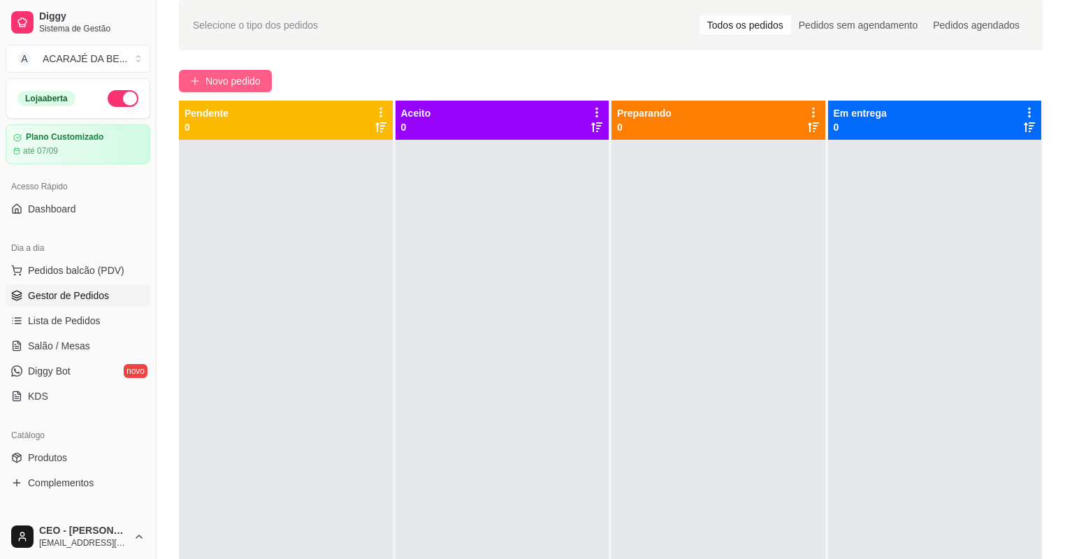
click at [236, 83] on span "Novo pedido" at bounding box center [232, 80] width 55 height 15
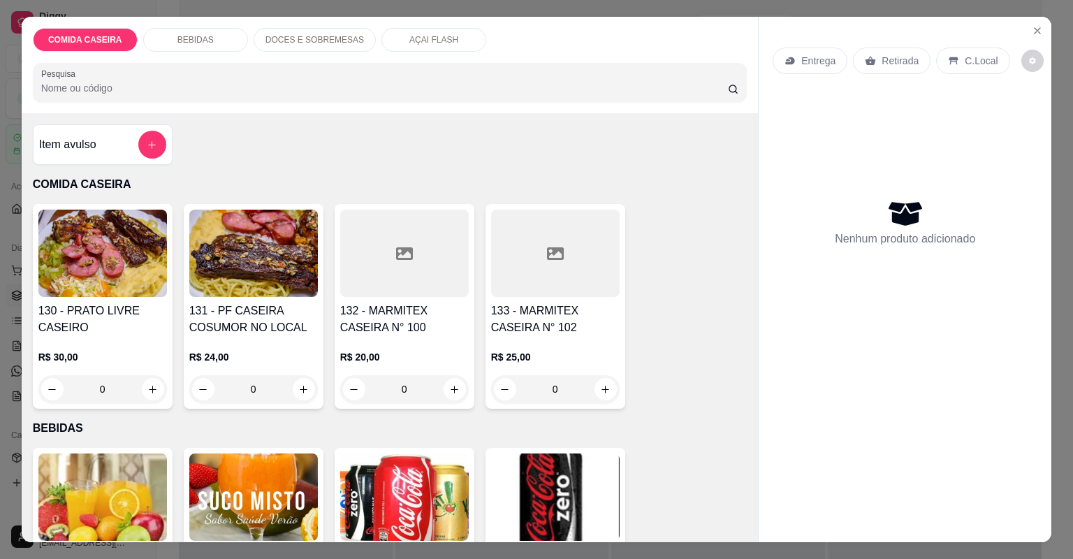
click at [386, 253] on div at bounding box center [404, 253] width 129 height 87
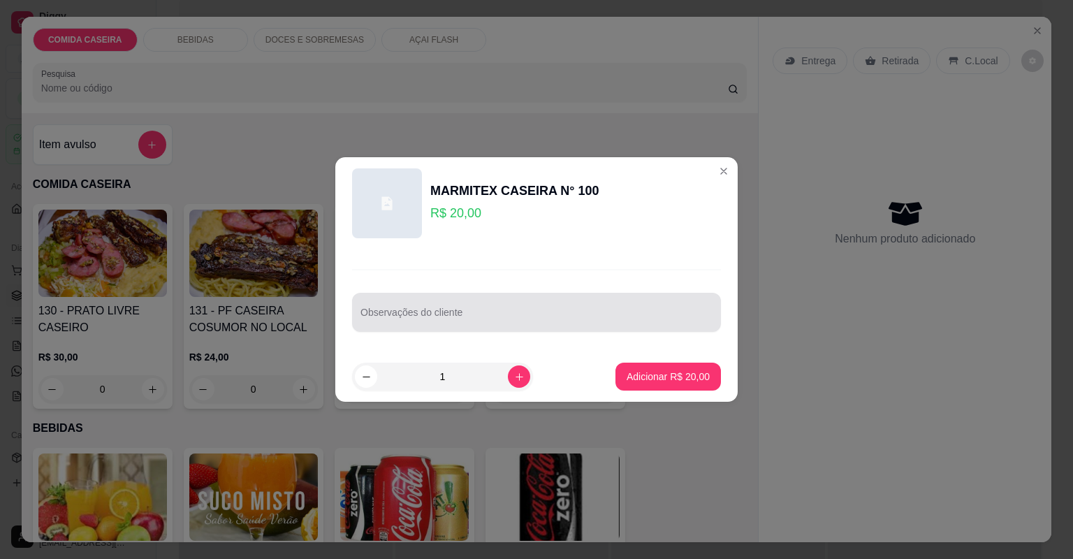
click at [572, 309] on div at bounding box center [537, 312] width 352 height 28
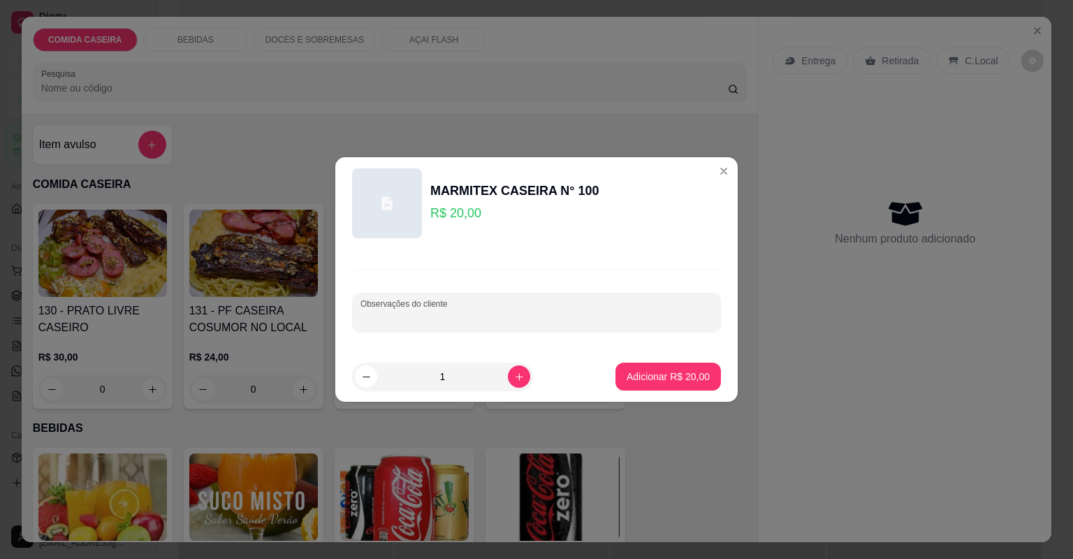
paste input "Feijão tropeiro Macarrão Purê Verduras Berinjela Linguiça de frango"
type input "Feijão tropeiro Macarrão Purê Verduras Berinjela Linguiça de frango"
click at [666, 374] on p "Adicionar R$ 20,00" at bounding box center [668, 376] width 81 height 13
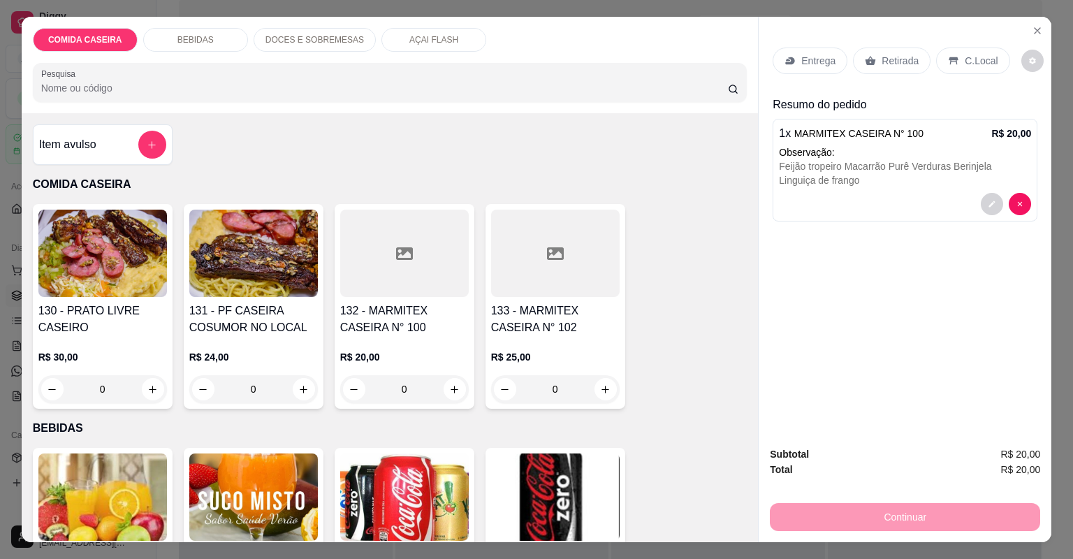
click at [817, 56] on p "Entrega" at bounding box center [819, 61] width 34 height 14
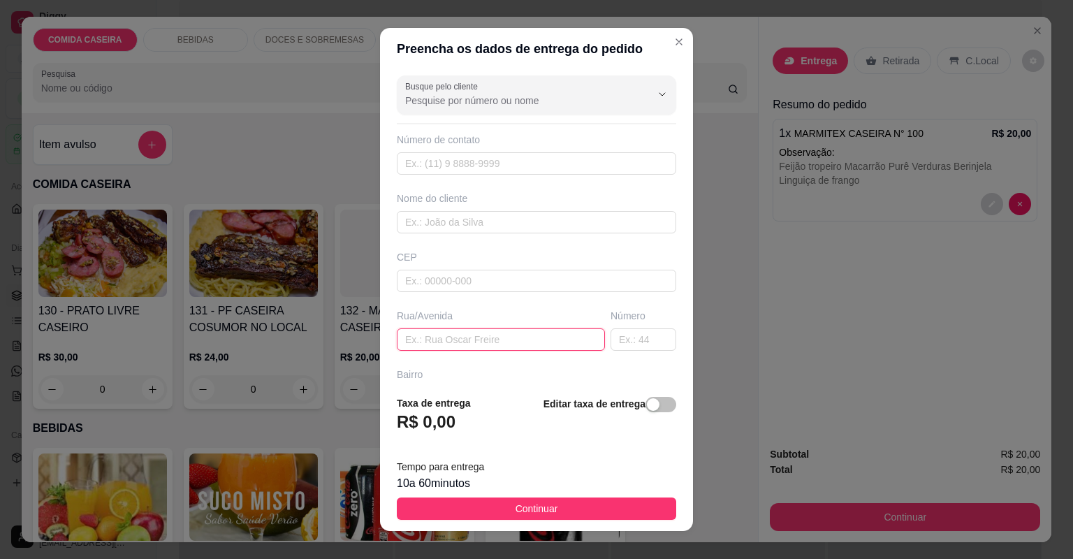
click at [557, 345] on input "text" at bounding box center [501, 339] width 208 height 22
paste input "[STREET_ADDRESS][PERSON_NAME]. [GEOGRAPHIC_DATA]"
type input "[STREET_ADDRESS][PERSON_NAME]. [GEOGRAPHIC_DATA]"
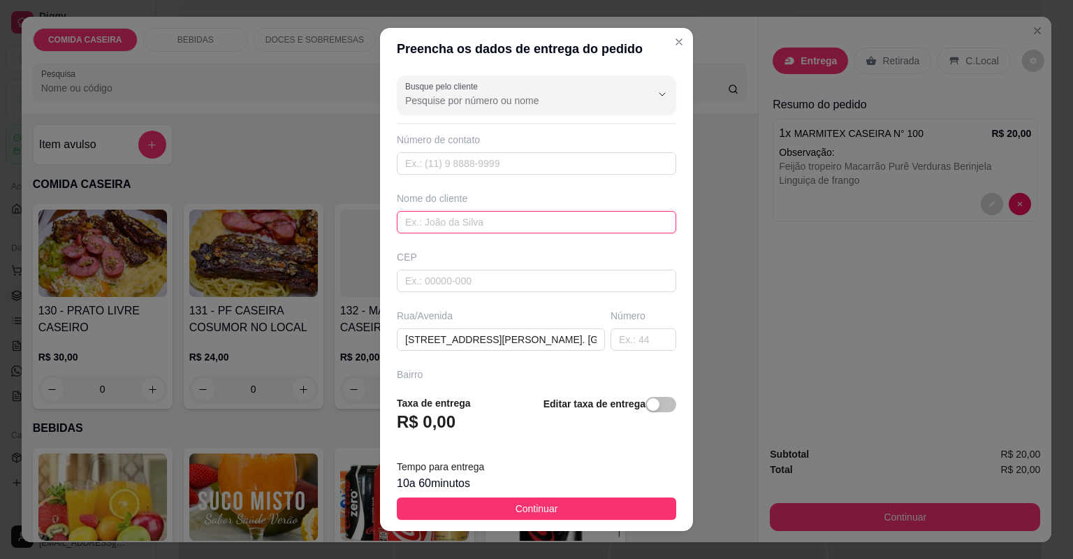
click at [486, 218] on input "text" at bounding box center [537, 222] width 280 height 22
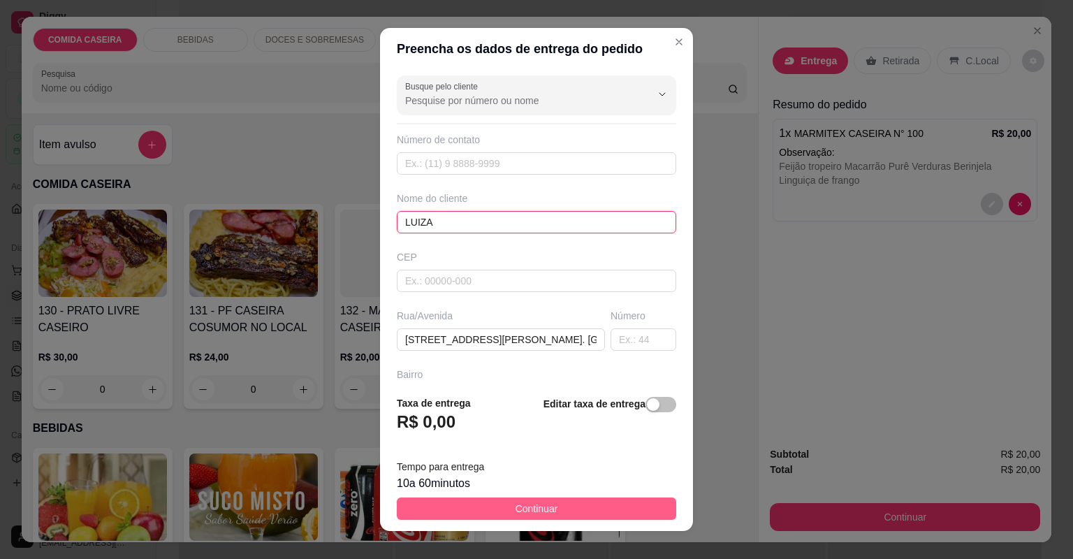
type input "LUIZA"
click at [607, 506] on button "Continuar" at bounding box center [537, 509] width 280 height 22
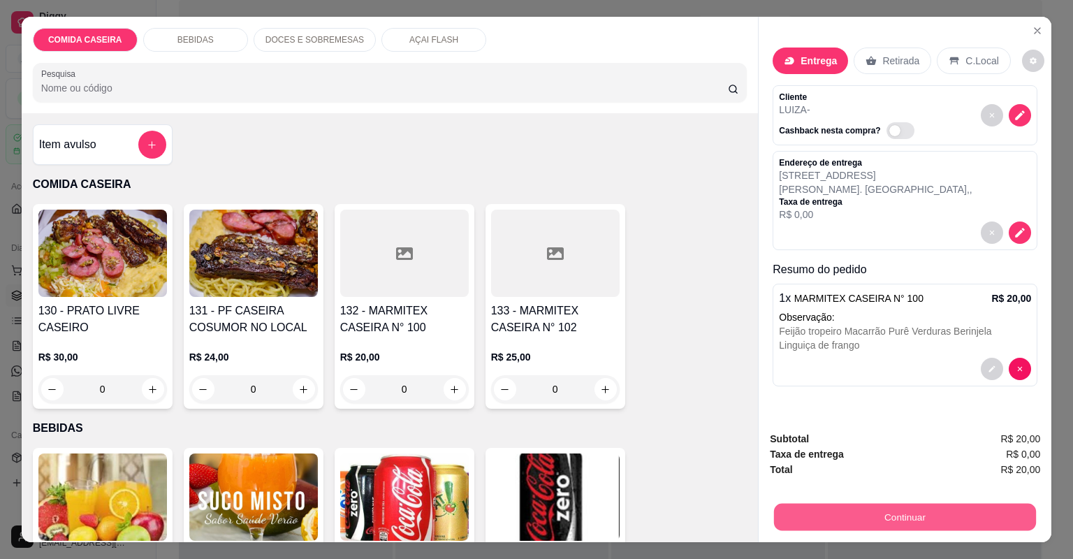
click at [873, 519] on button "Continuar" at bounding box center [905, 517] width 262 height 27
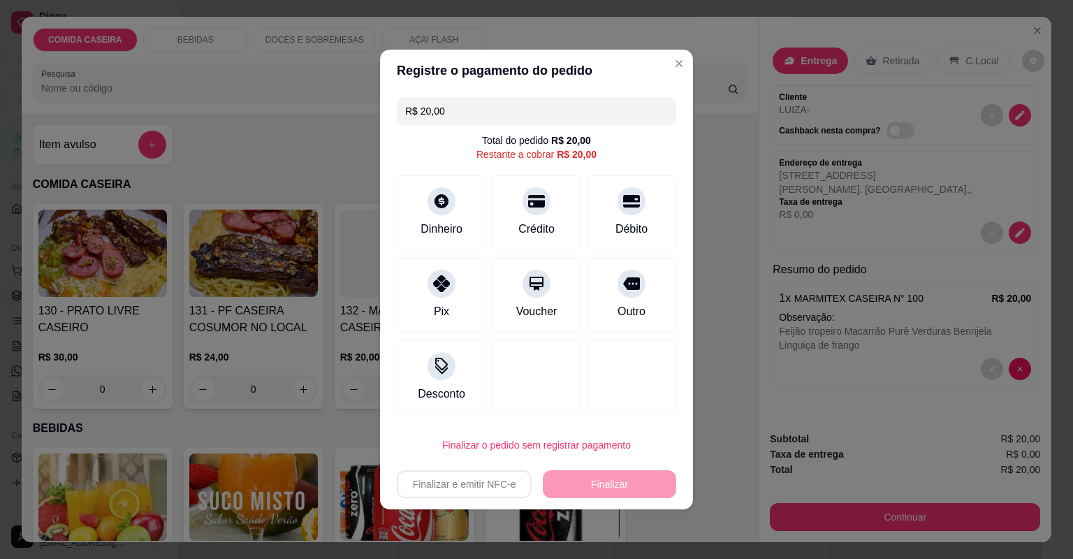
click at [460, 307] on div "Pix" at bounding box center [441, 295] width 89 height 74
type input "R$ 0,00"
